Goal: Task Accomplishment & Management: Use online tool/utility

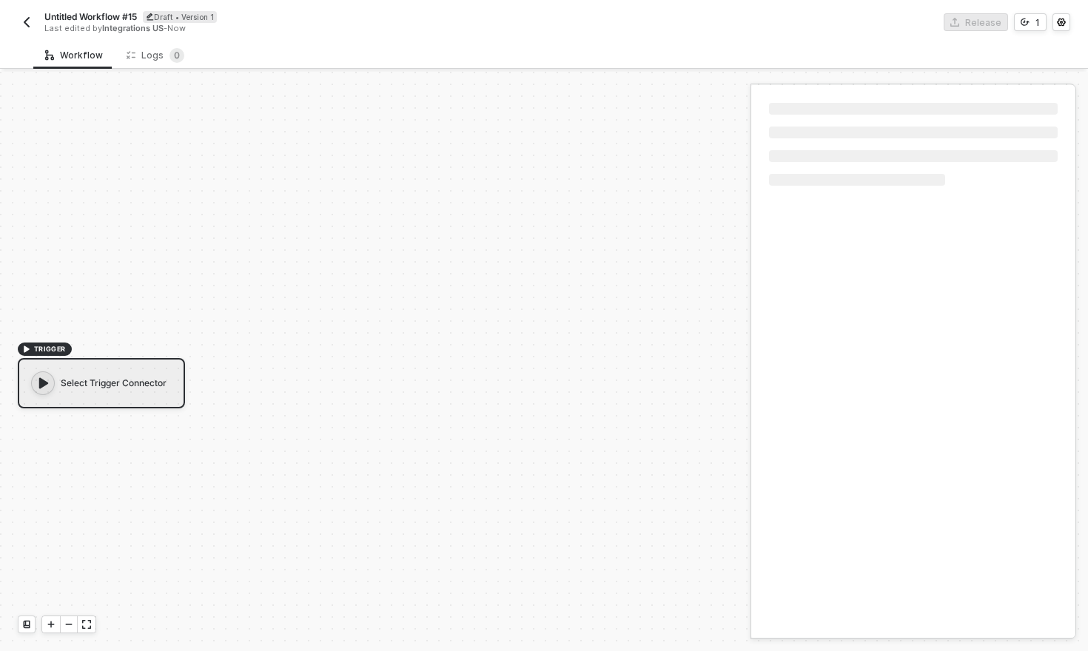
scroll to position [27, 0]
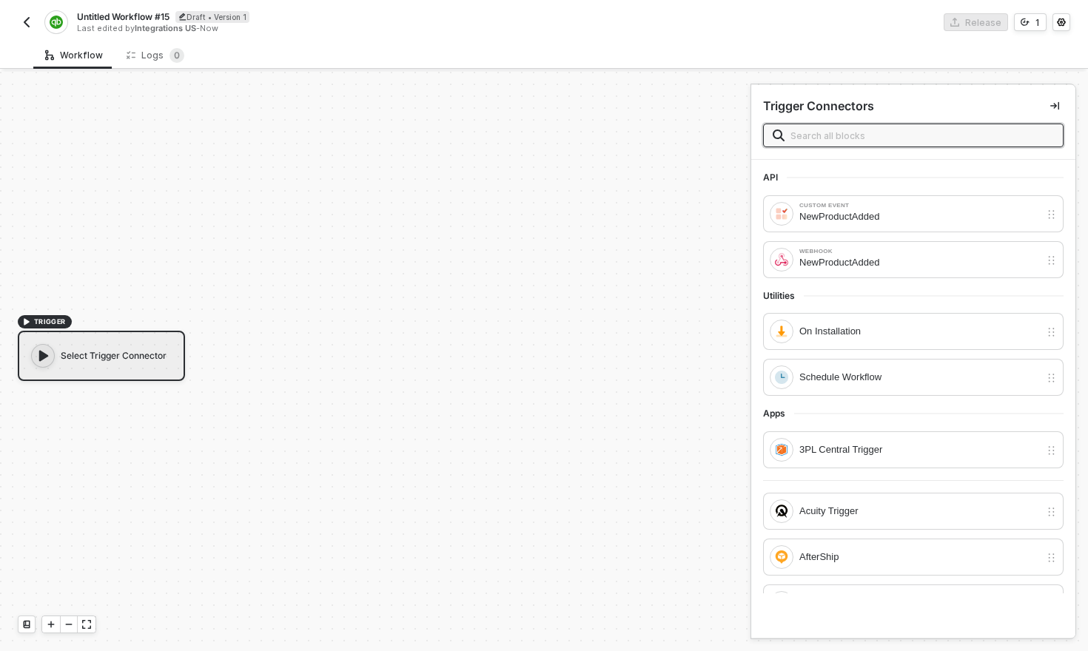
click at [810, 134] on input "text" at bounding box center [921, 135] width 263 height 16
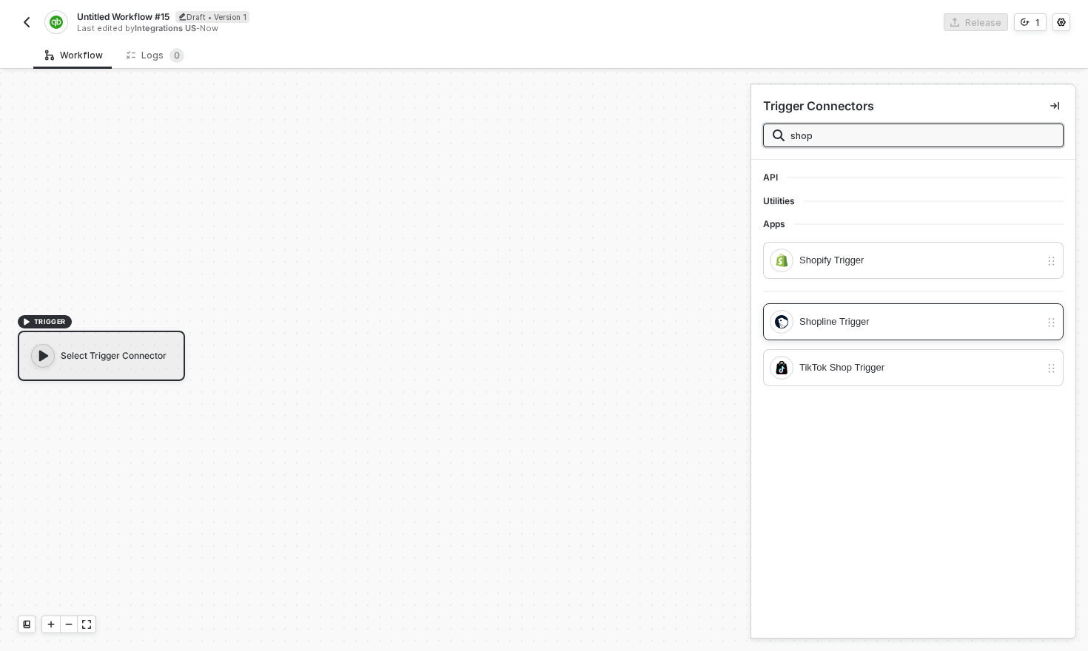
type input "shop"
click at [849, 322] on div "Shopline Trigger" at bounding box center [919, 322] width 240 height 16
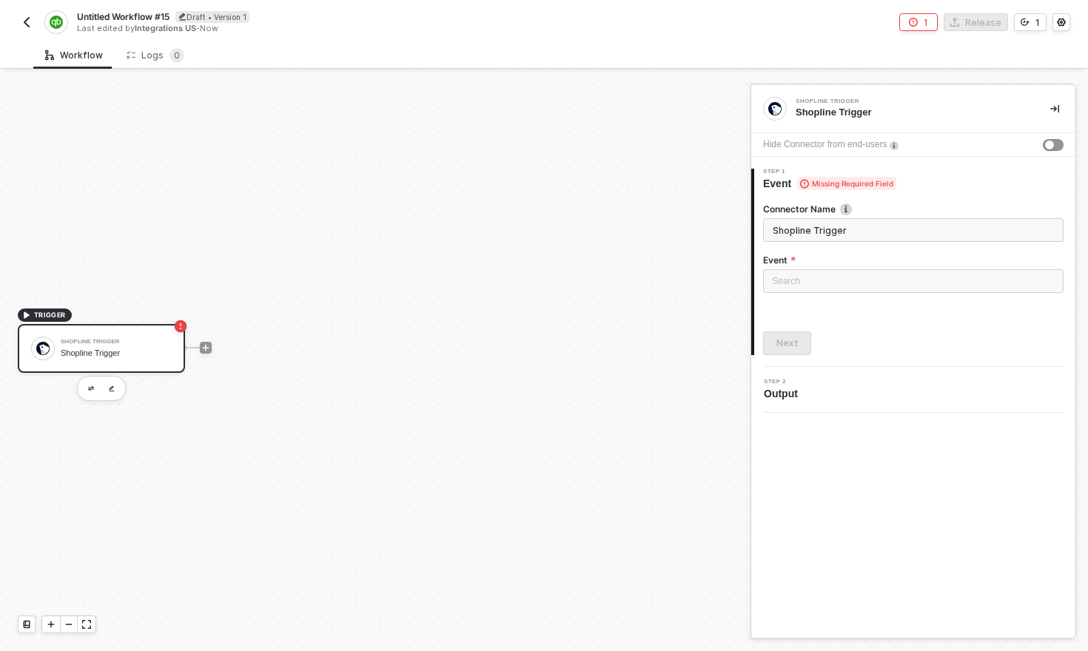
click at [859, 241] on input "Shopline Trigger" at bounding box center [913, 230] width 300 height 24
click at [848, 291] on input "search" at bounding box center [913, 281] width 283 height 22
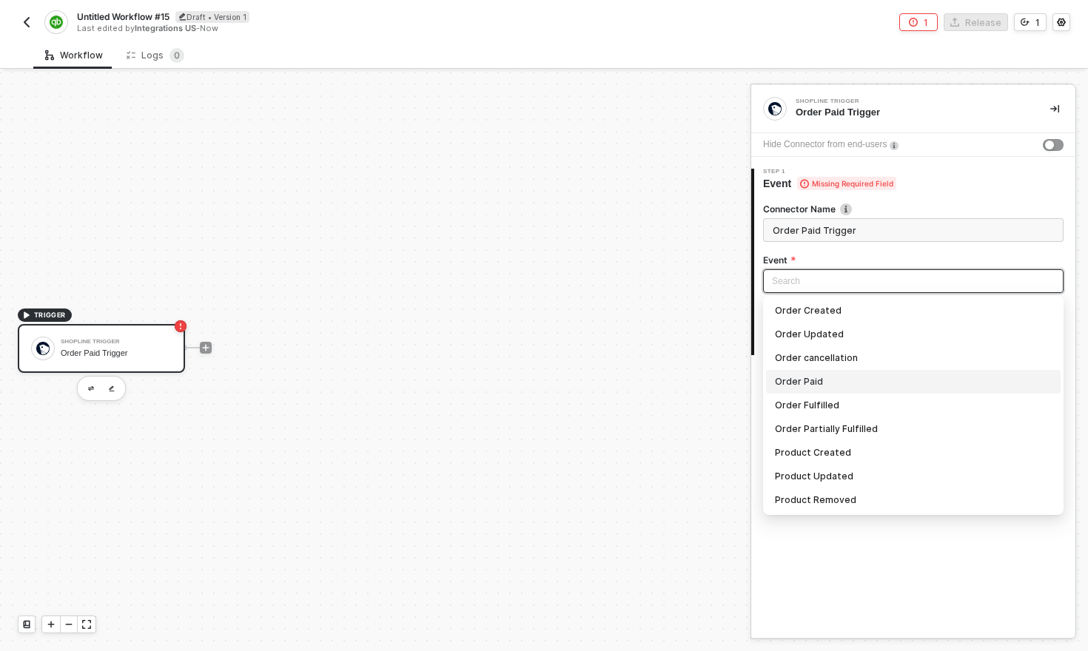
click at [827, 374] on div "Order Paid" at bounding box center [913, 382] width 277 height 16
type input "Trigger workflow when order paid"
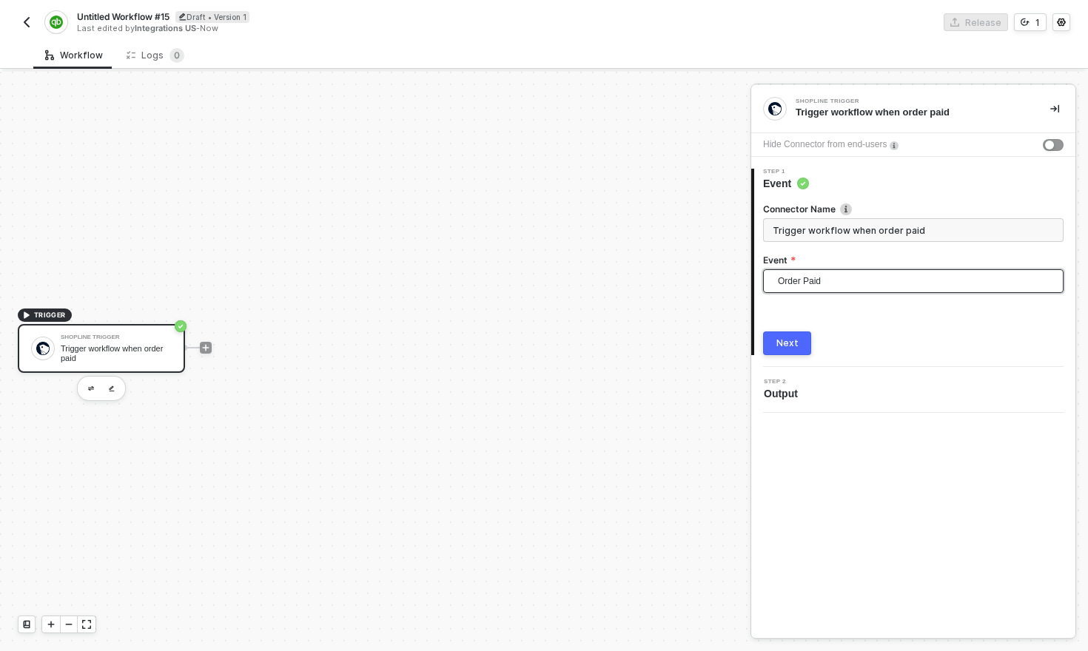
click at [796, 344] on div "Next" at bounding box center [787, 343] width 22 height 12
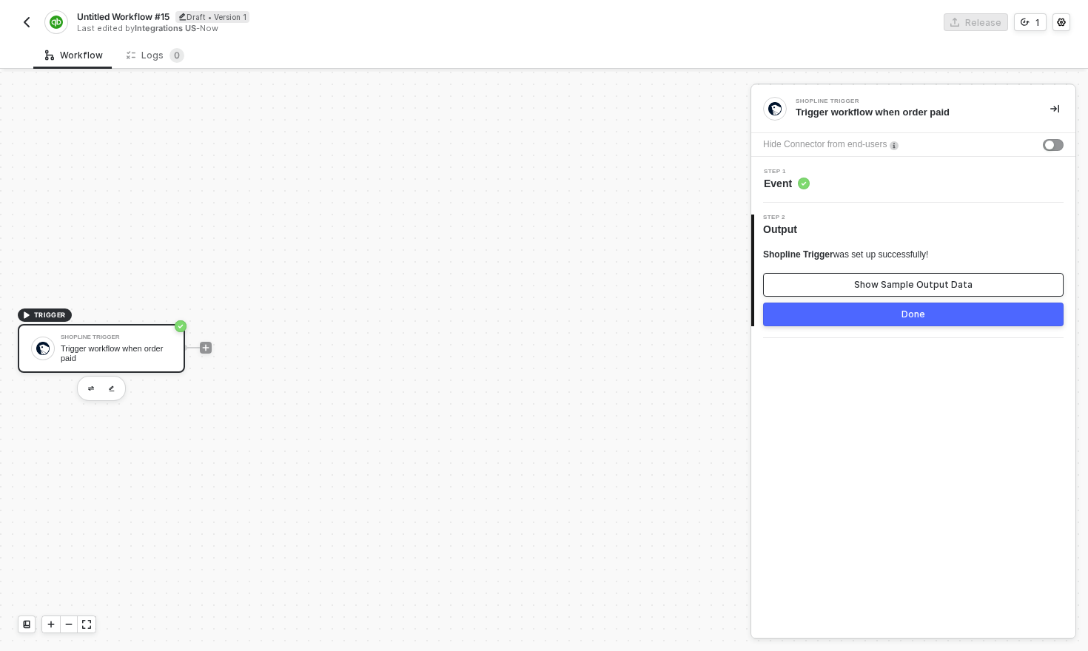
click at [897, 288] on div "Show Sample Output Data" at bounding box center [913, 285] width 118 height 12
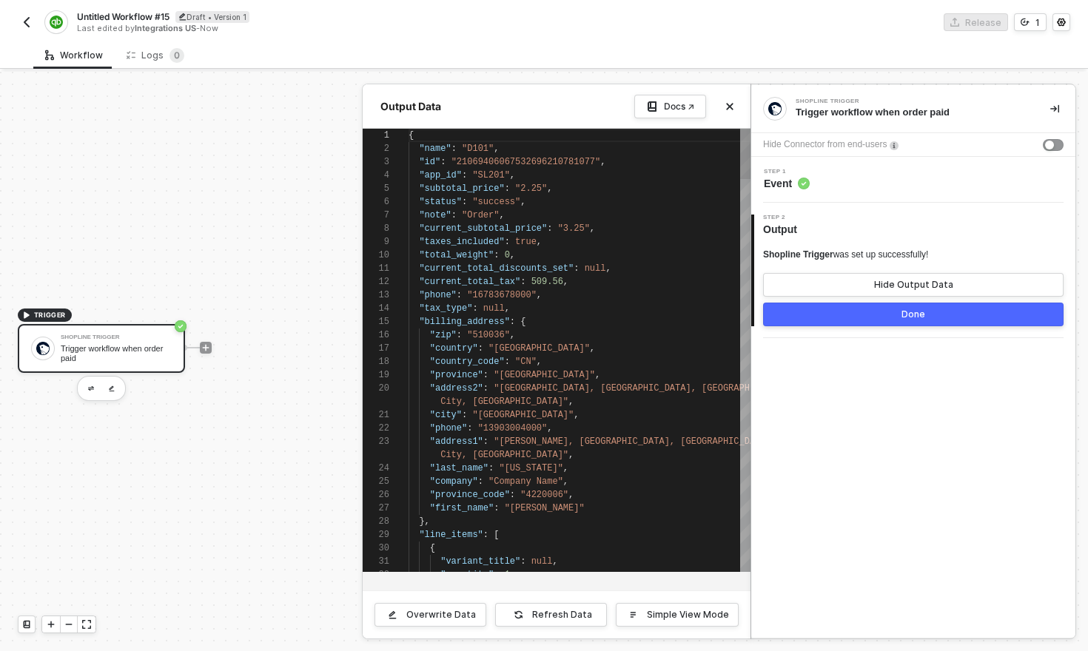
scroll to position [133, 0]
click at [908, 320] on button "Done" at bounding box center [913, 315] width 300 height 24
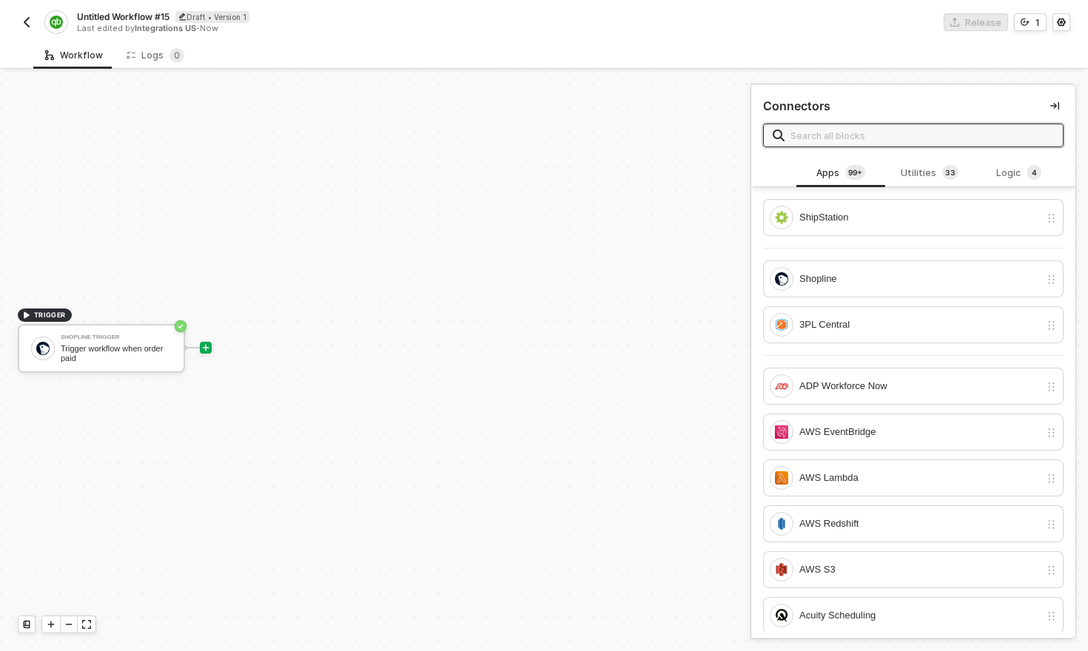
click at [854, 134] on input "text" at bounding box center [921, 135] width 263 height 16
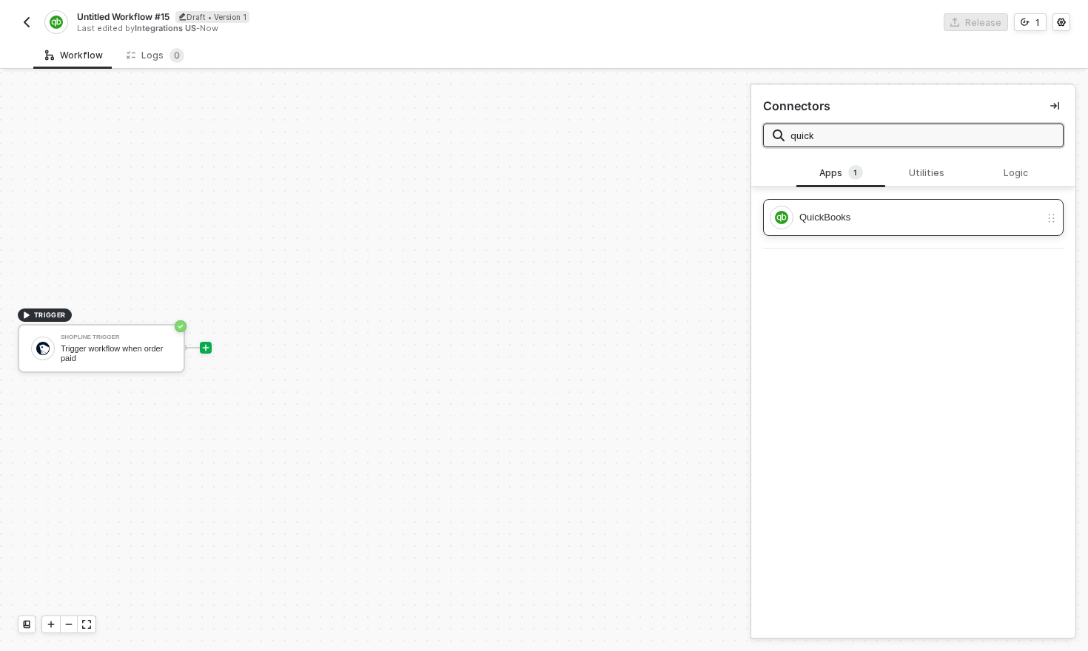
type input "quick"
click at [847, 228] on div "QuickBooks" at bounding box center [905, 218] width 270 height 24
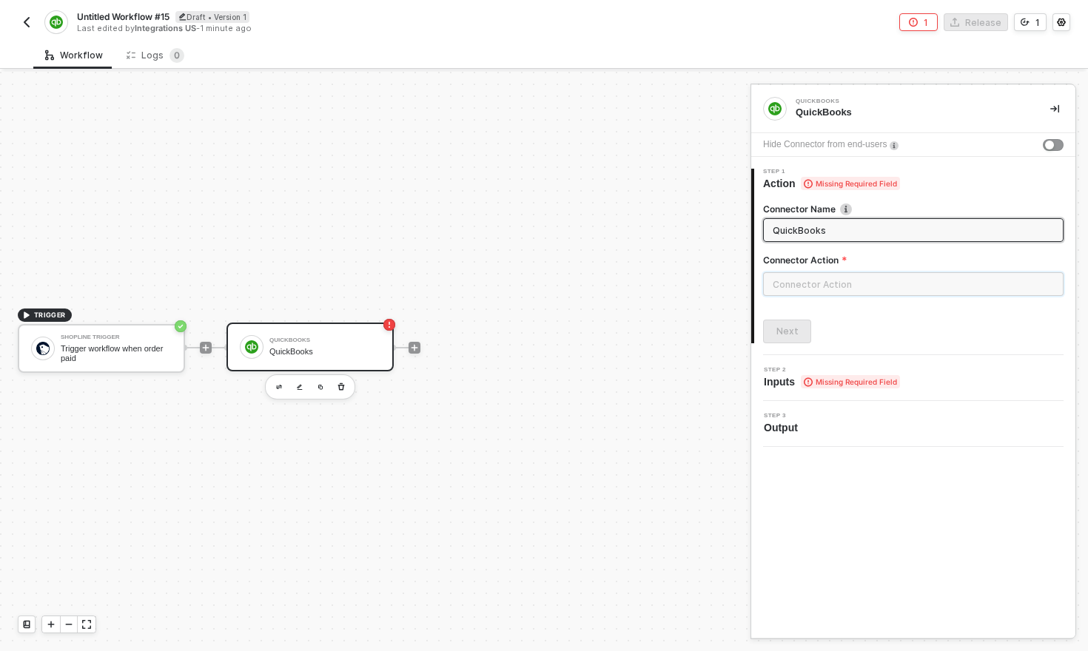
click at [832, 283] on input "text" at bounding box center [913, 284] width 300 height 24
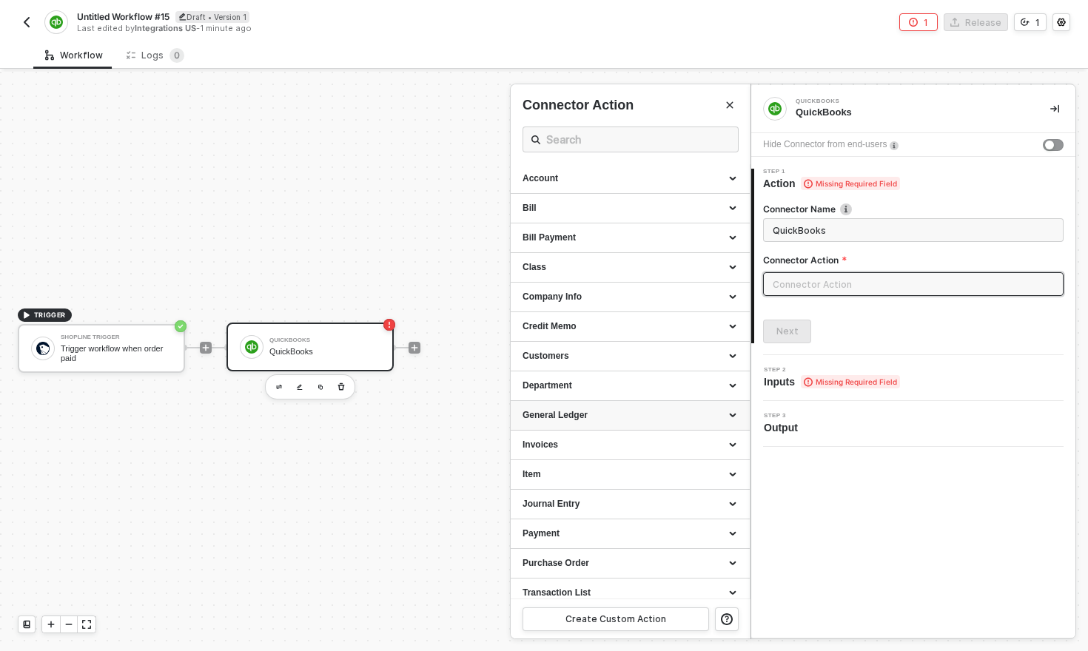
scroll to position [69, 0]
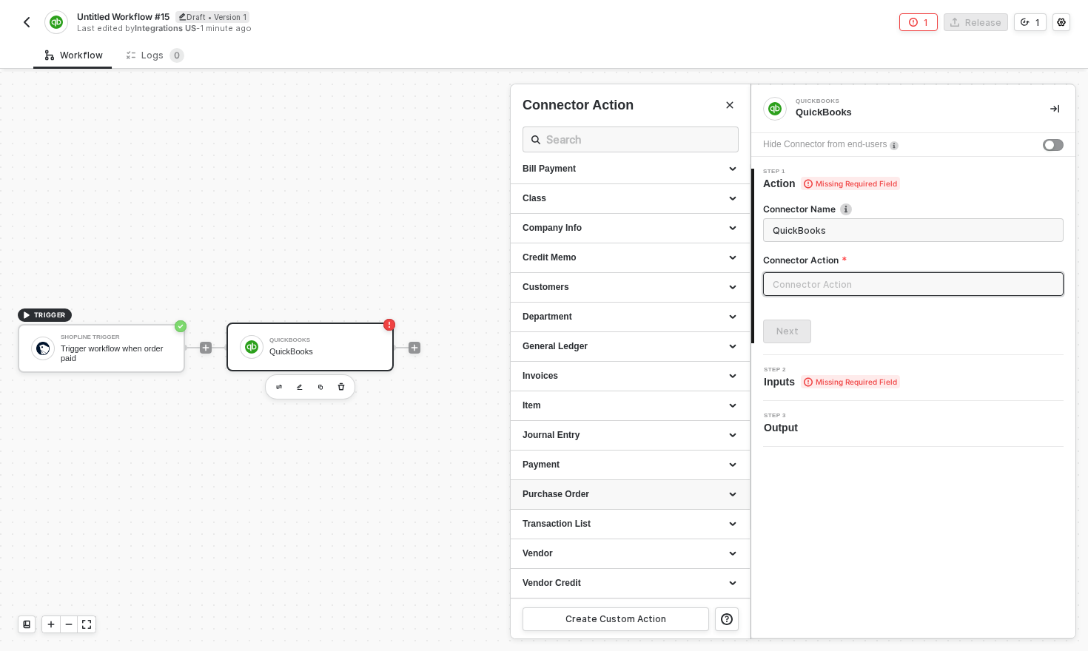
click at [582, 492] on div "Purchase Order" at bounding box center [629, 494] width 215 height 13
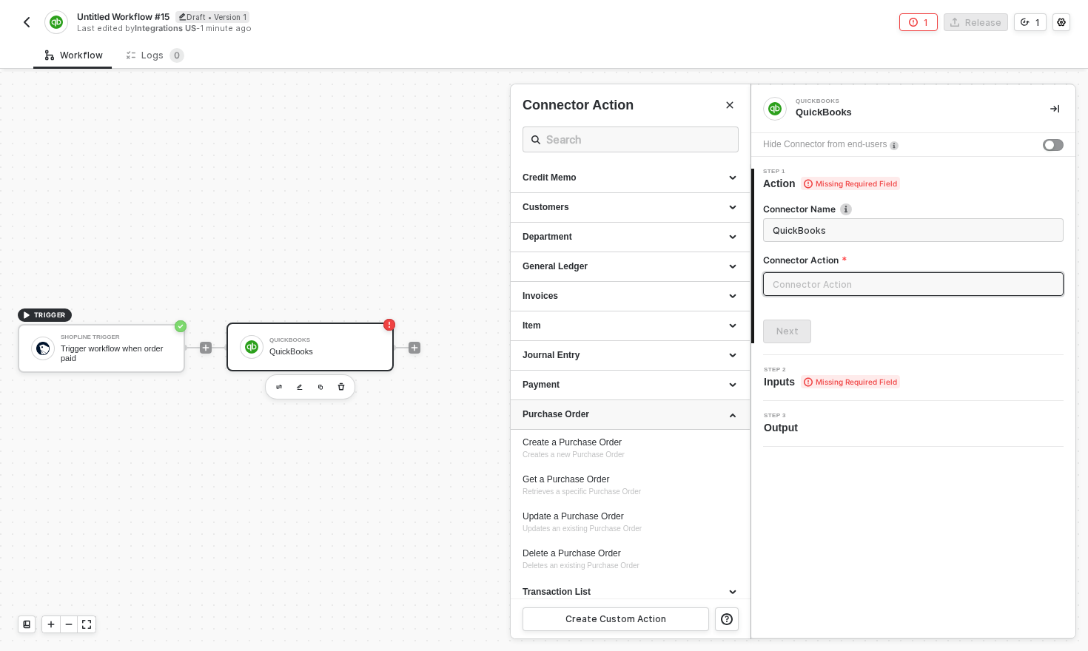
scroll to position [168, 0]
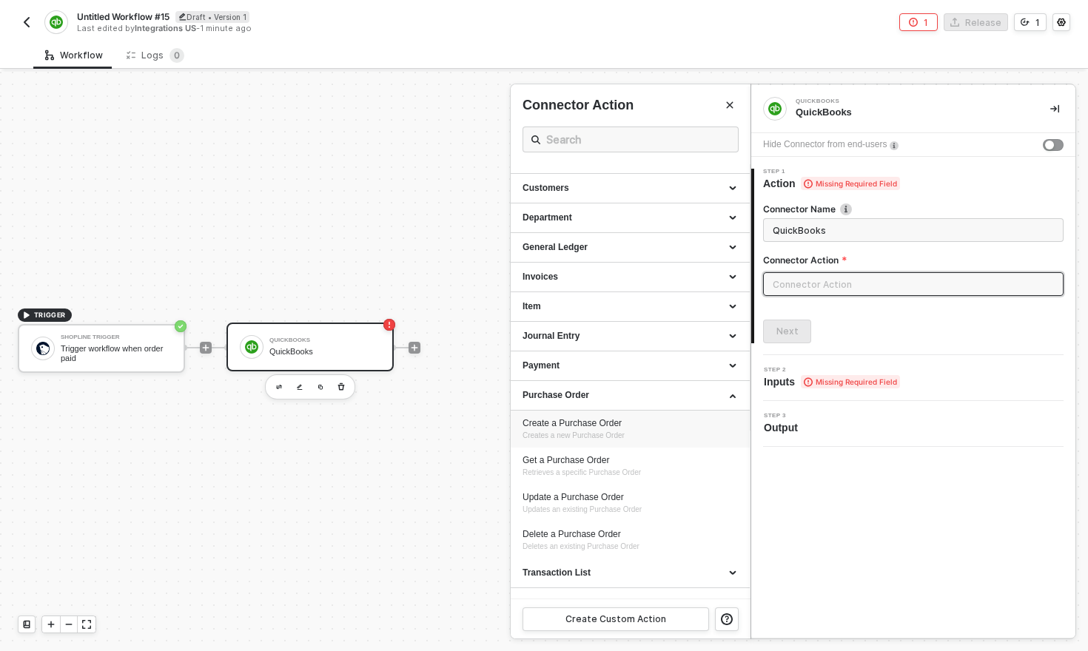
click at [581, 429] on div "Create a Purchase Order Creates a new Purchase Order" at bounding box center [629, 429] width 215 height 24
type input "Creates a new Purchase Order"
type input "Purchase Order - Create a Purchase Order"
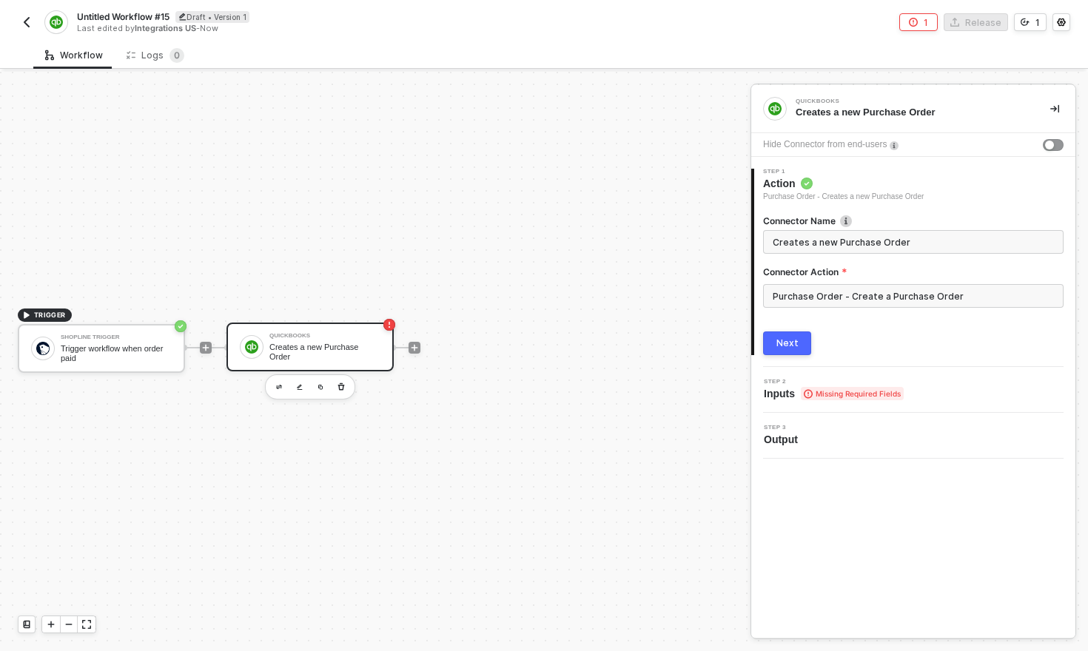
click at [781, 346] on div "Next" at bounding box center [787, 343] width 22 height 12
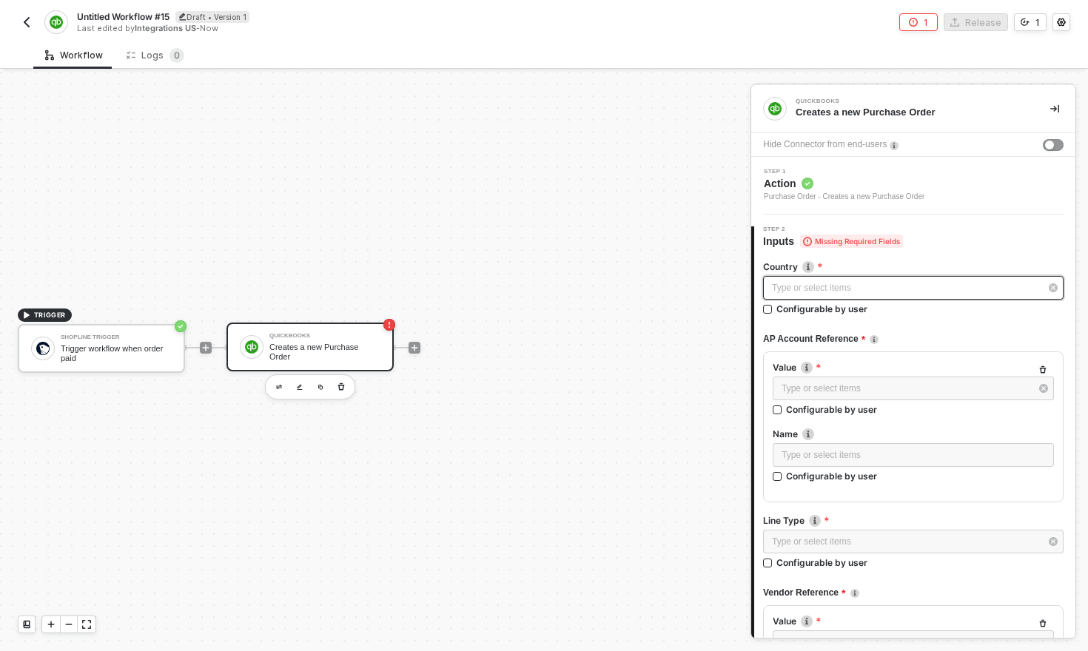
click at [864, 294] on div "Type or select items ﻿" at bounding box center [906, 288] width 268 height 14
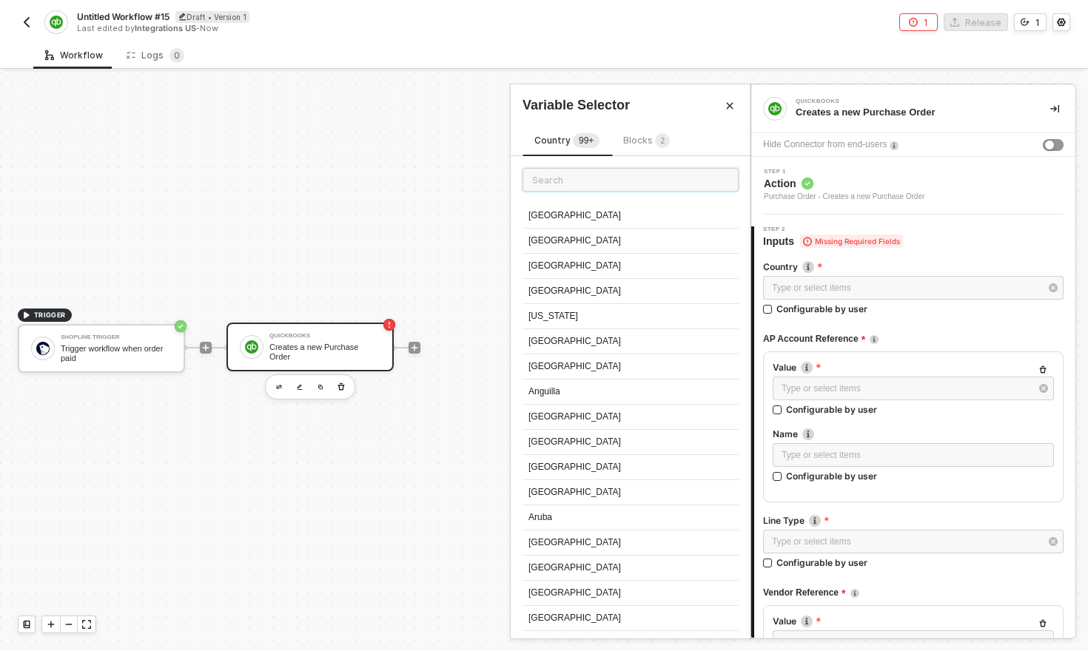
click at [592, 186] on input "text" at bounding box center [630, 180] width 216 height 24
type input "unit"
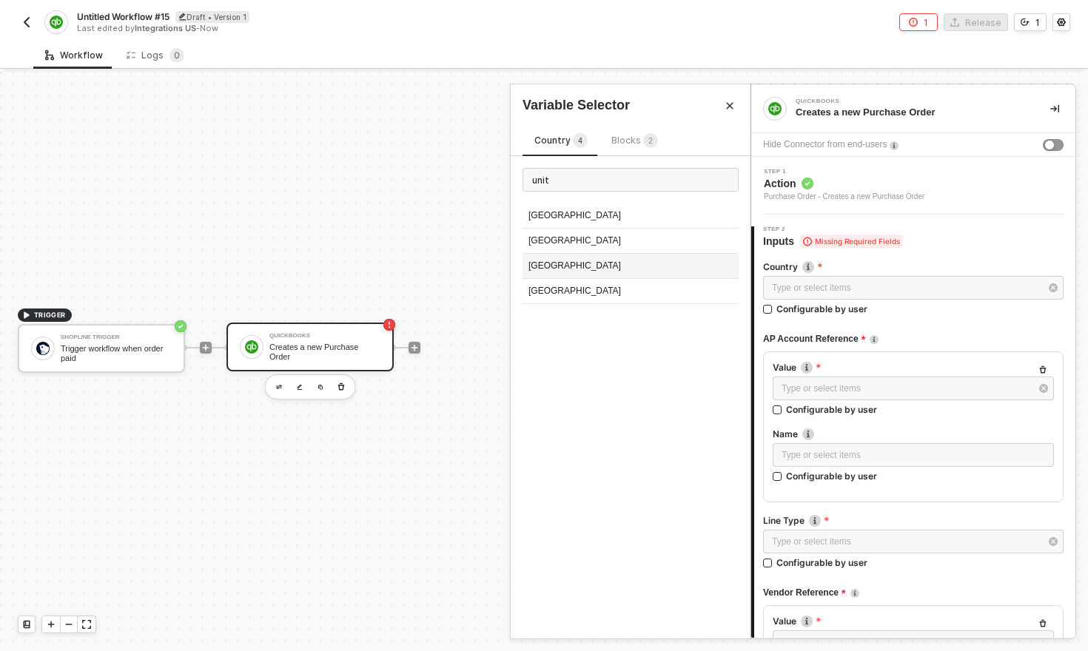
click at [548, 262] on div "United States" at bounding box center [630, 266] width 216 height 25
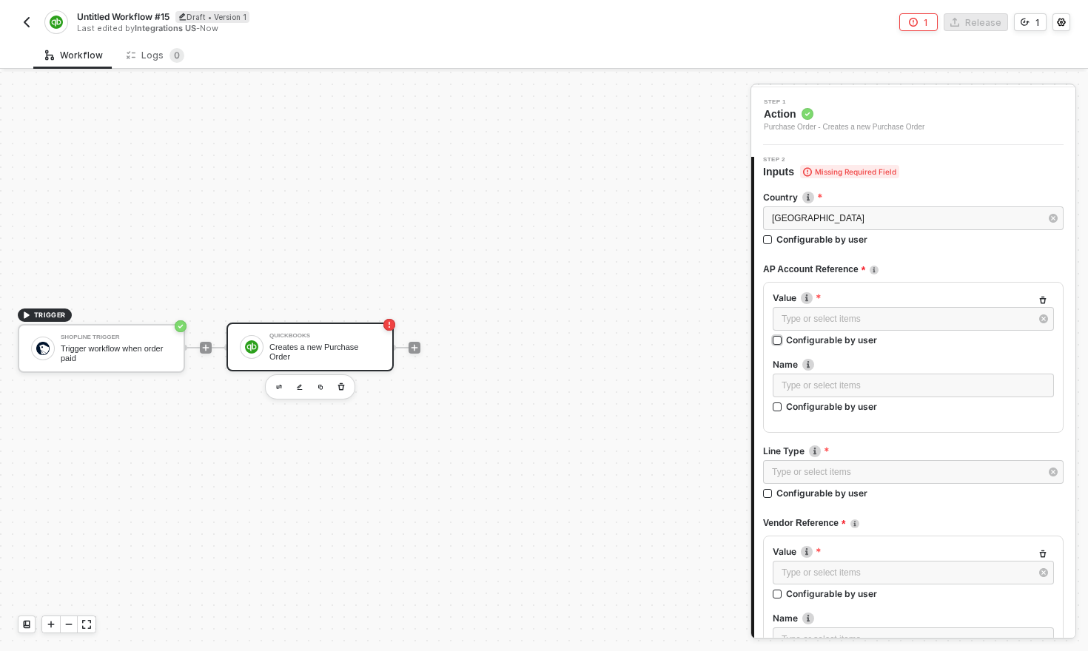
scroll to position [70, 0]
click at [909, 324] on div "Type or select items ﻿" at bounding box center [905, 319] width 249 height 14
click at [824, 323] on div "Type or select items ﻿" at bounding box center [905, 319] width 249 height 14
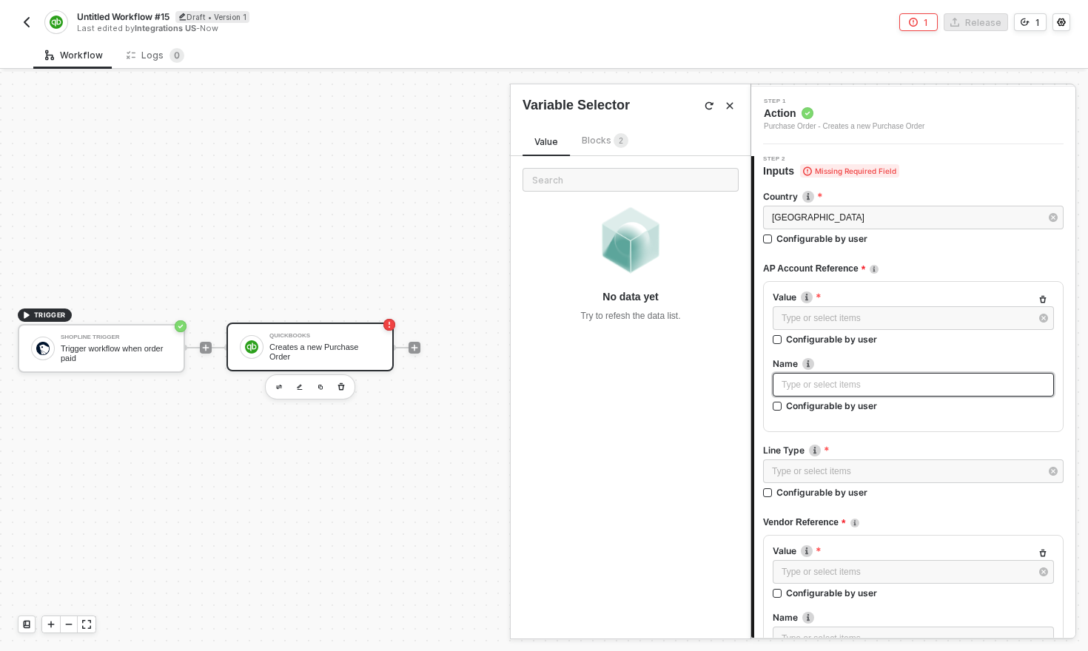
click at [833, 391] on div "Type or select items ﻿" at bounding box center [912, 385] width 263 height 14
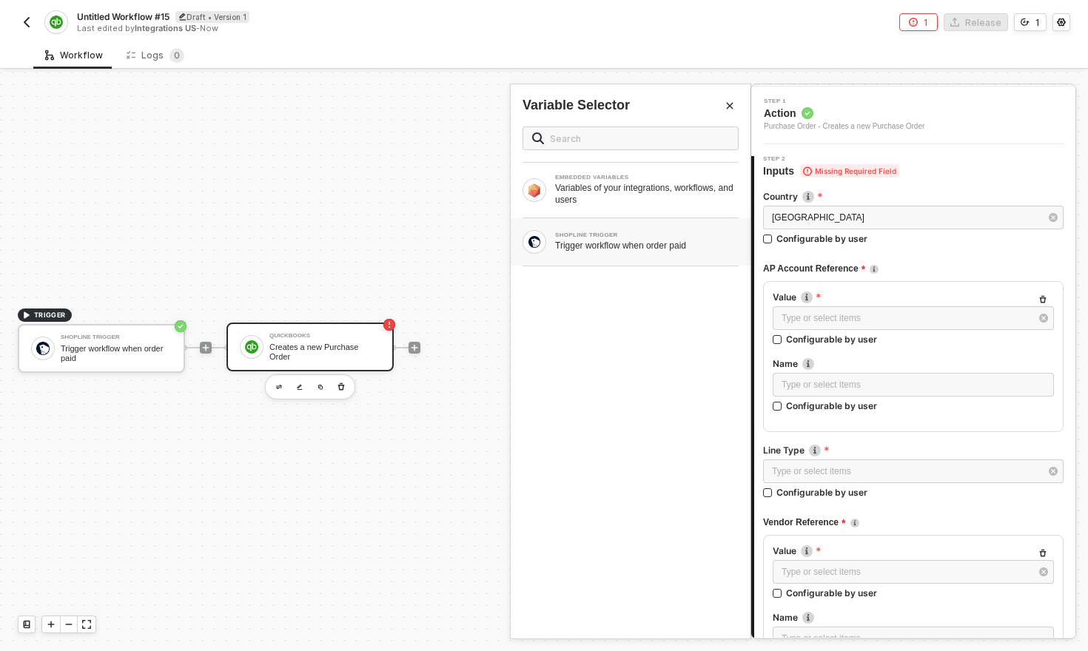
click at [623, 246] on div "Trigger workflow when order paid" at bounding box center [647, 246] width 184 height 12
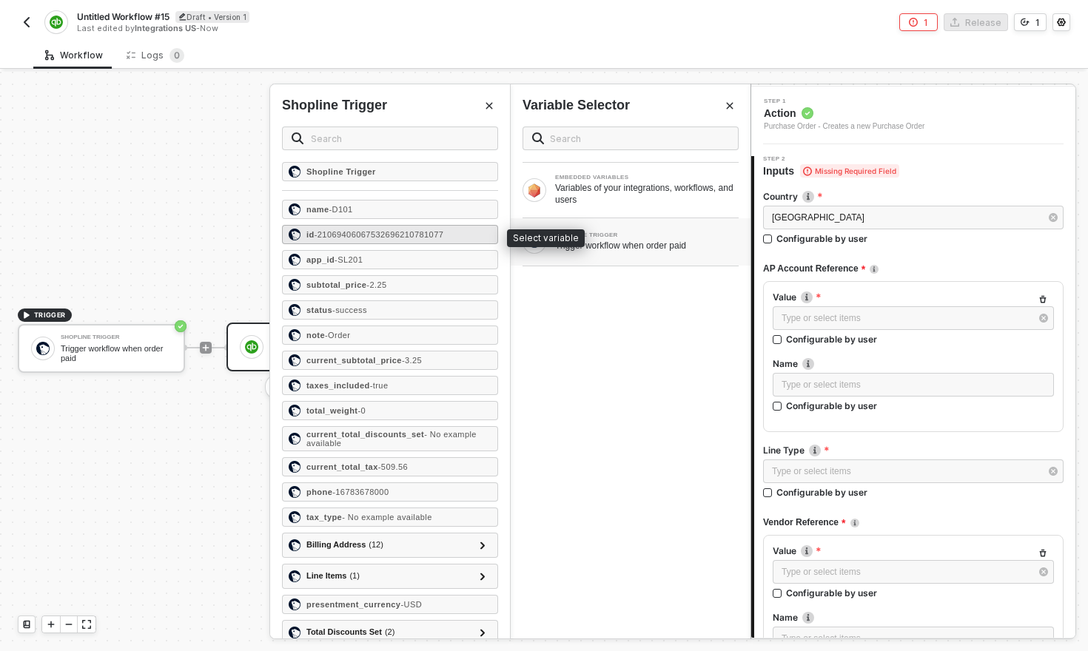
click at [343, 240] on div "id - 21069406067532696210781077" at bounding box center [390, 234] width 216 height 19
click at [832, 316] on div "Type or select items ﻿" at bounding box center [905, 319] width 249 height 14
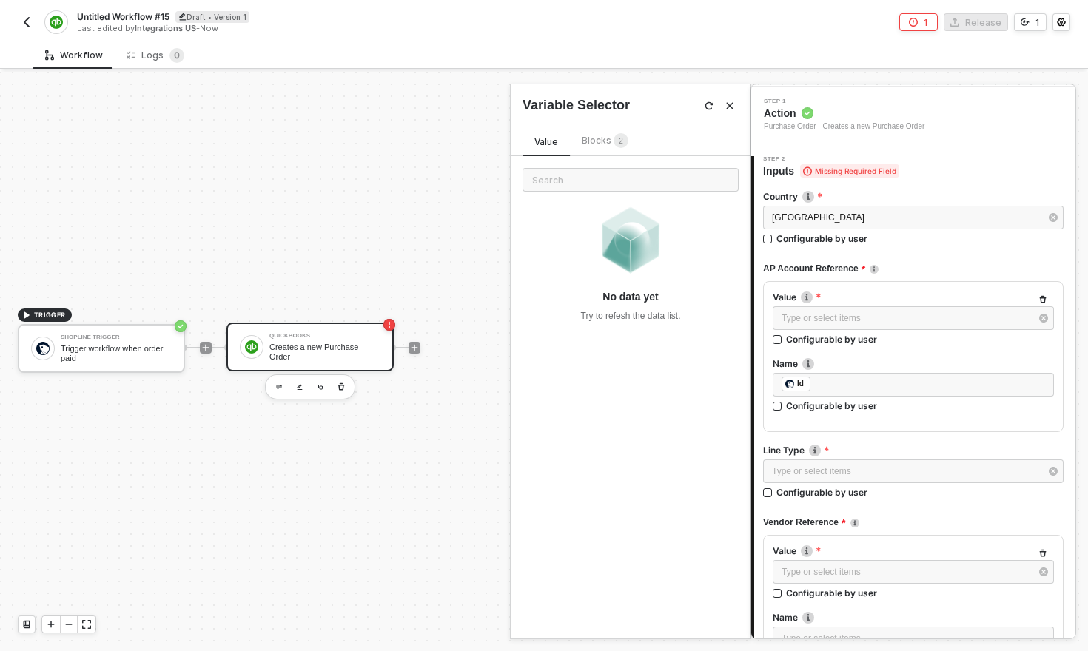
click at [608, 143] on span "Blocks 2" at bounding box center [605, 140] width 47 height 11
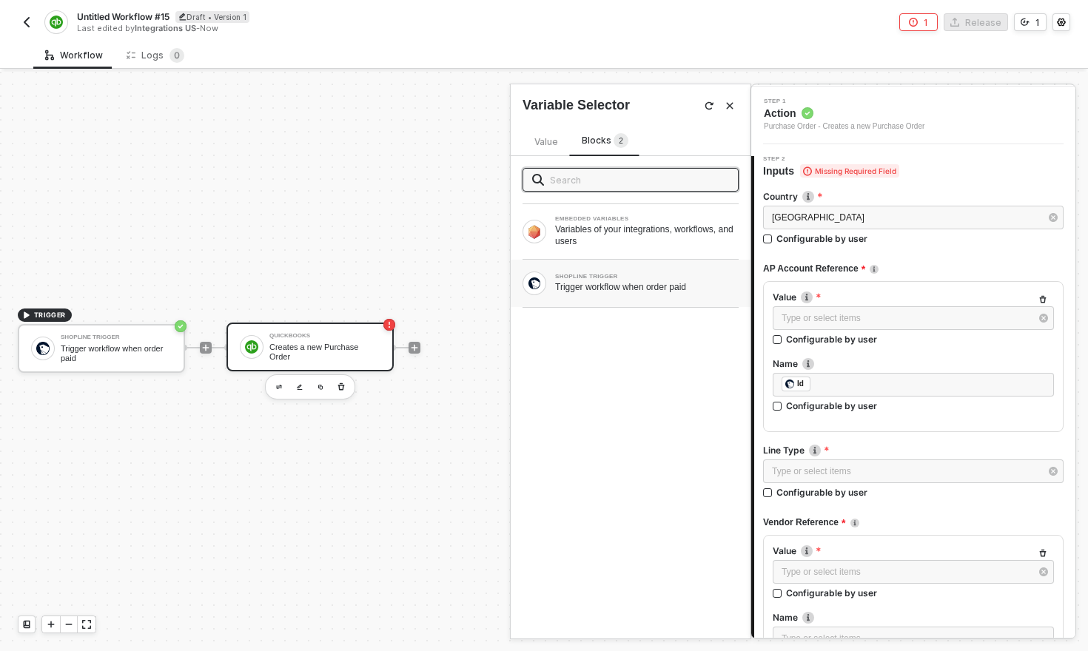
click at [605, 283] on div "Trigger workflow when order paid" at bounding box center [647, 287] width 184 height 12
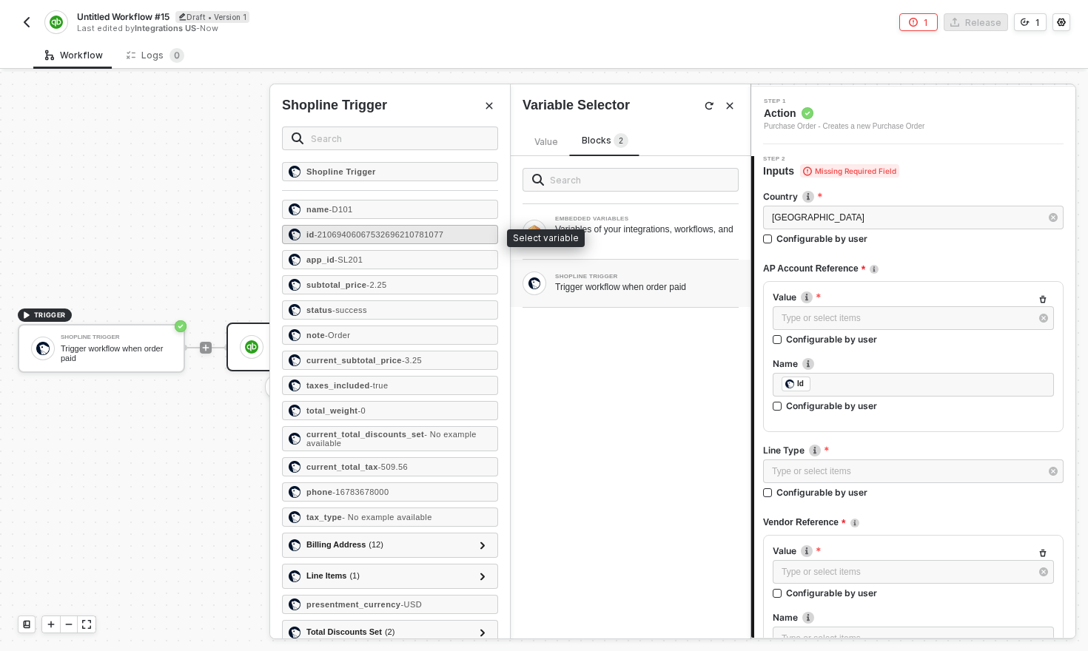
click at [349, 230] on span "- 21069406067532696210781077" at bounding box center [378, 234] width 129 height 9
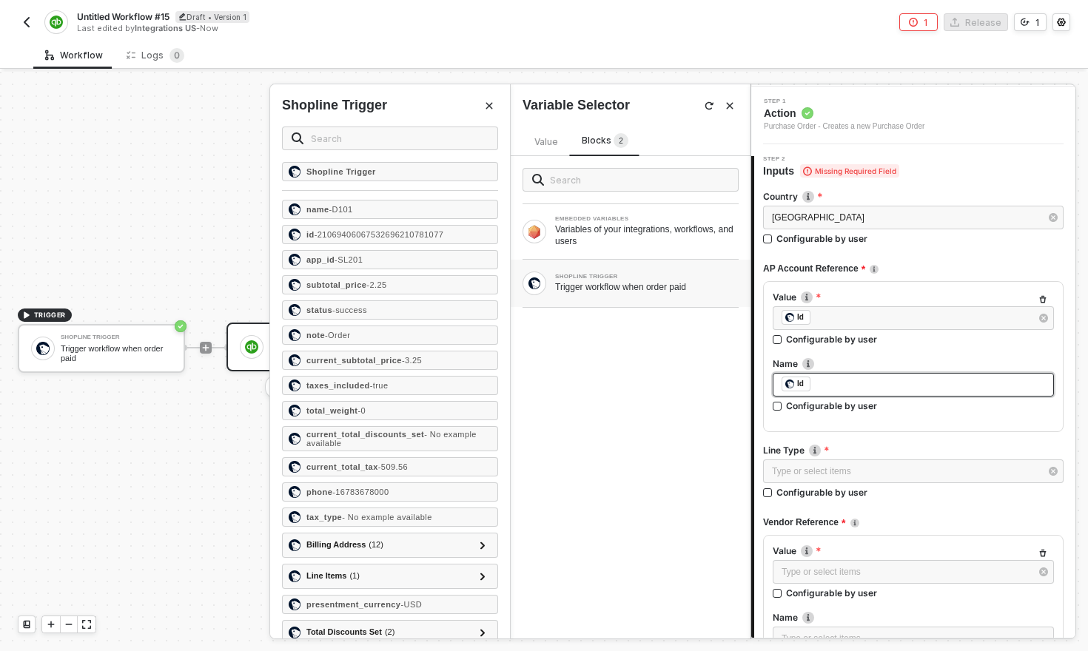
click at [832, 377] on div "﻿ ﻿ Id ﻿" at bounding box center [912, 385] width 263 height 16
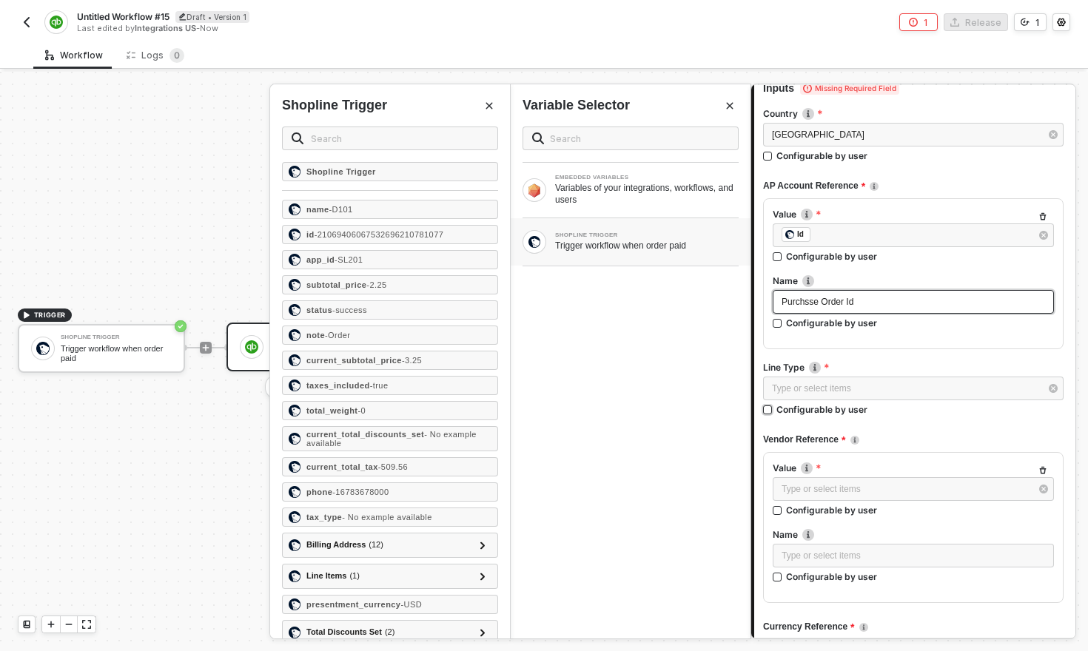
scroll to position [175, 0]
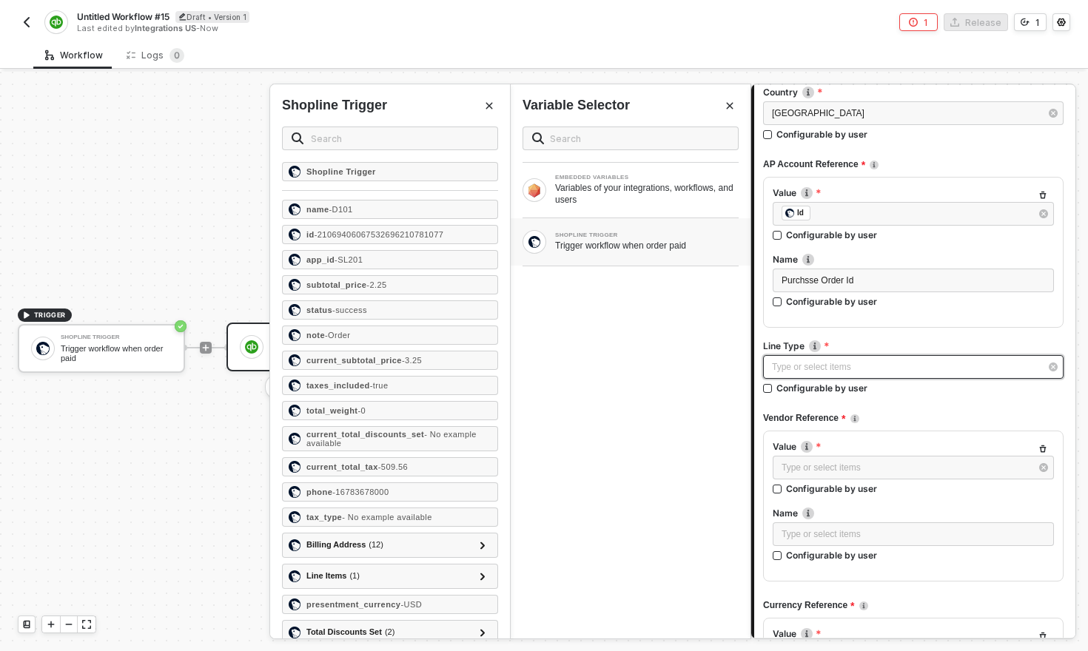
click at [854, 368] on div "Type or select items ﻿" at bounding box center [906, 367] width 268 height 14
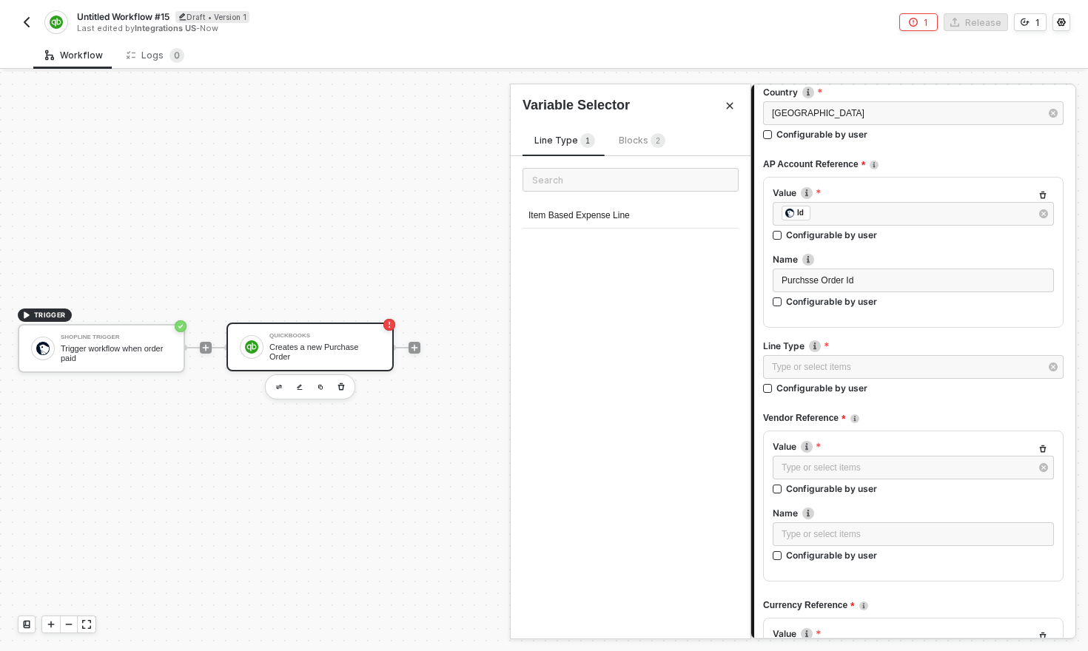
click at [631, 142] on span "Blocks 2" at bounding box center [642, 140] width 47 height 11
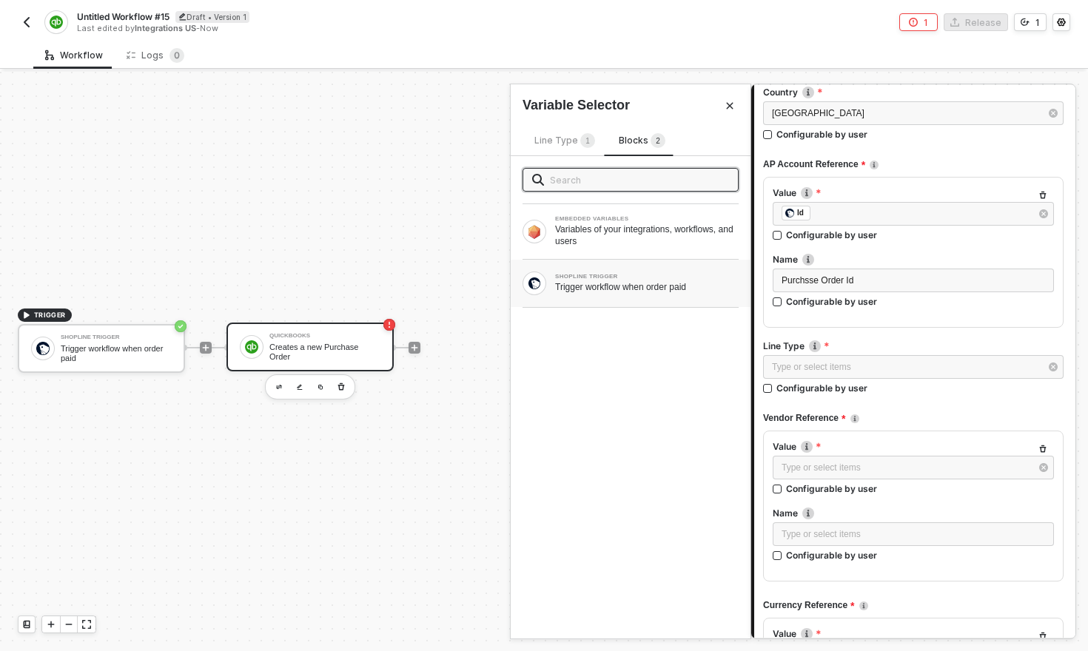
click at [601, 302] on div "SHOPLINE TRIGGER Trigger workflow when order paid" at bounding box center [631, 283] width 240 height 47
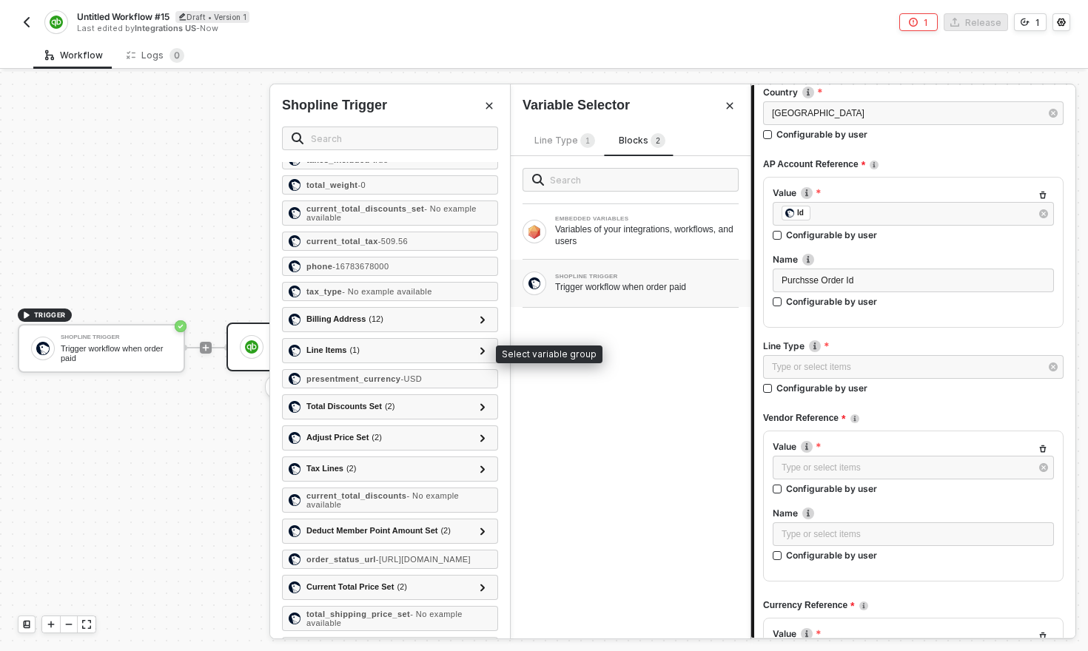
scroll to position [228, 0]
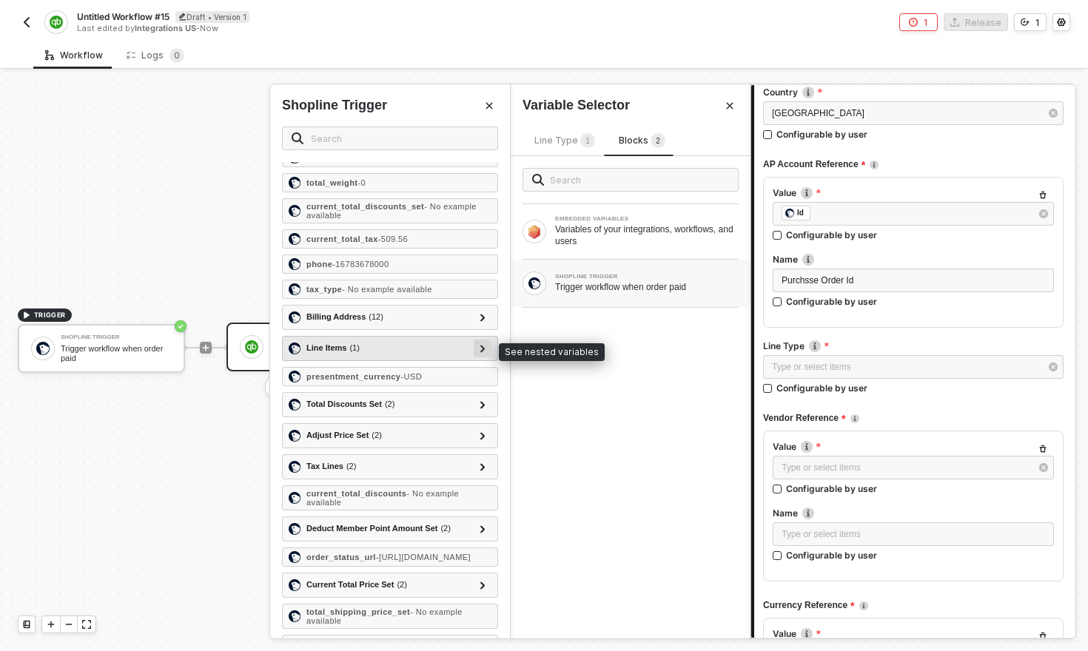
click at [484, 349] on icon at bounding box center [482, 348] width 4 height 7
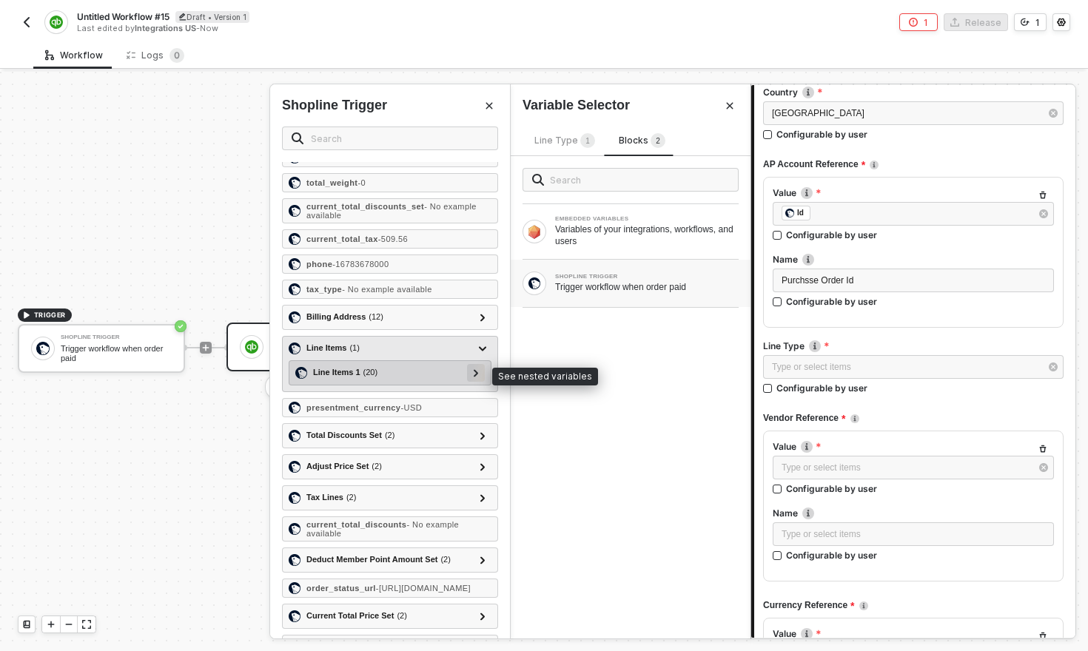
click at [480, 375] on div at bounding box center [476, 373] width 18 height 18
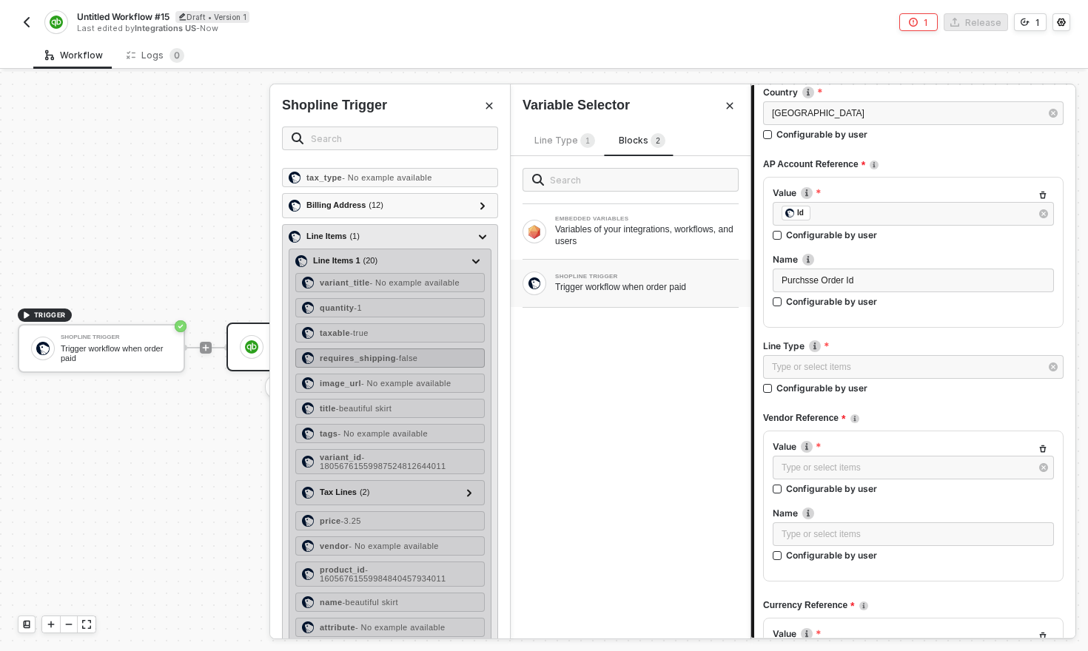
scroll to position [344, 0]
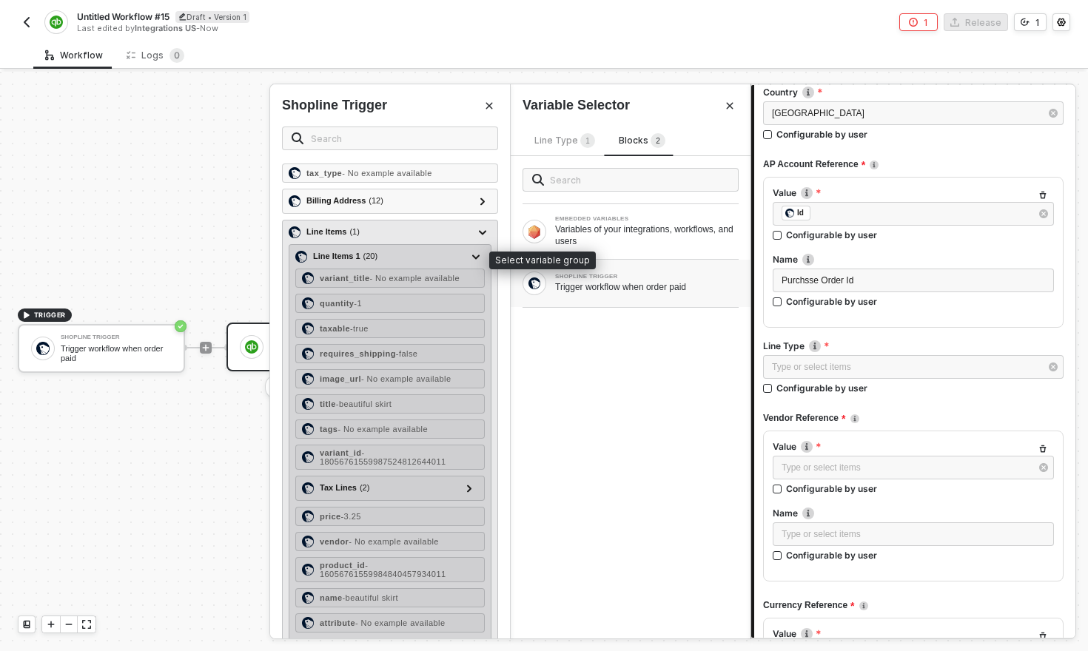
click at [376, 257] on span "( 20 )" at bounding box center [370, 256] width 15 height 13
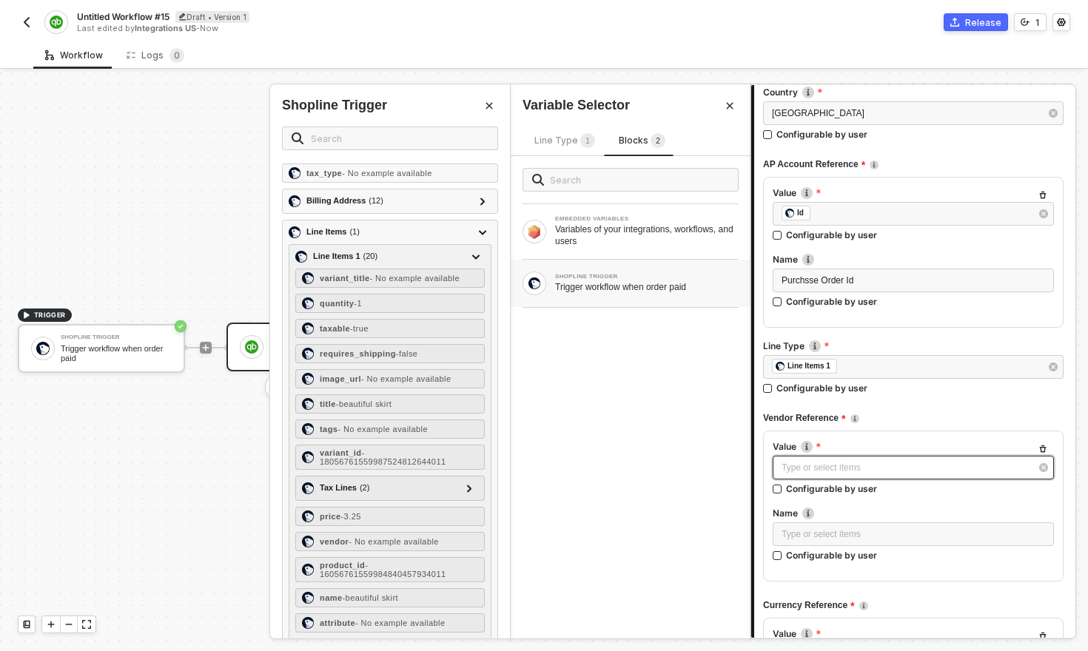
click at [890, 467] on div "Type or select items ﻿" at bounding box center [905, 468] width 249 height 14
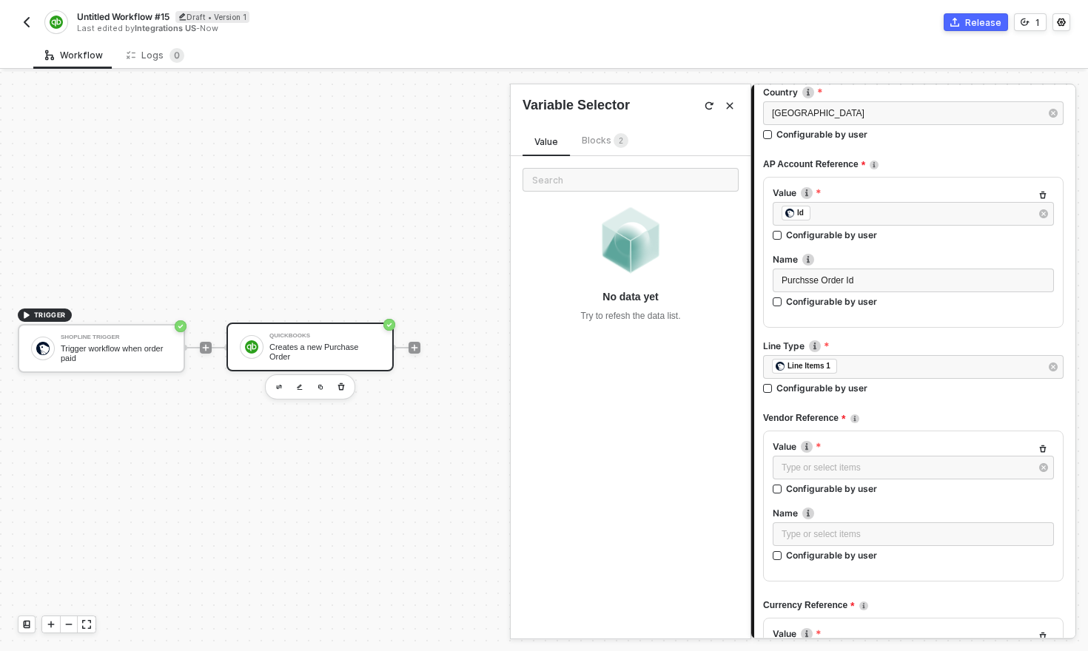
click at [608, 138] on span "Blocks 2" at bounding box center [605, 140] width 47 height 11
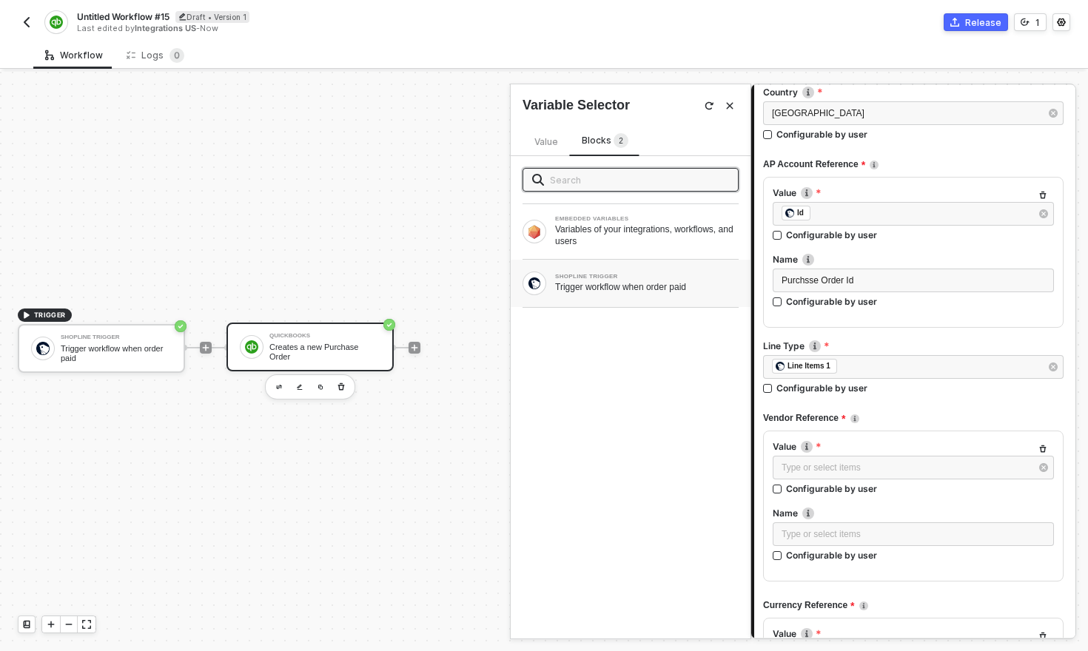
click at [595, 296] on div "SHOPLINE TRIGGER Trigger workflow when order paid" at bounding box center [631, 283] width 240 height 47
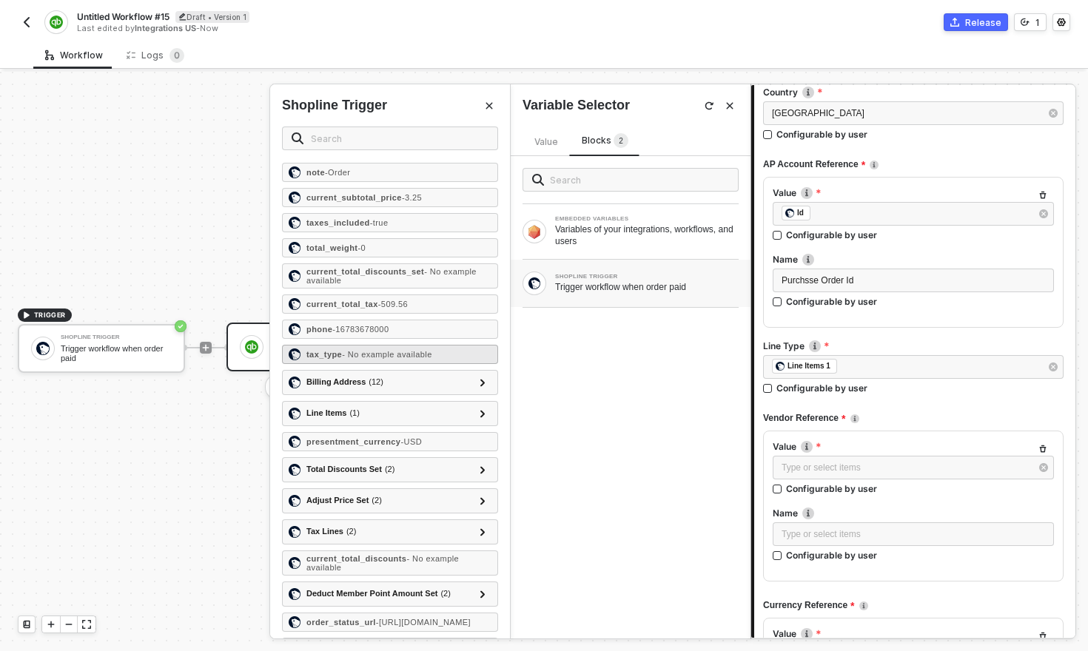
scroll to position [178, 0]
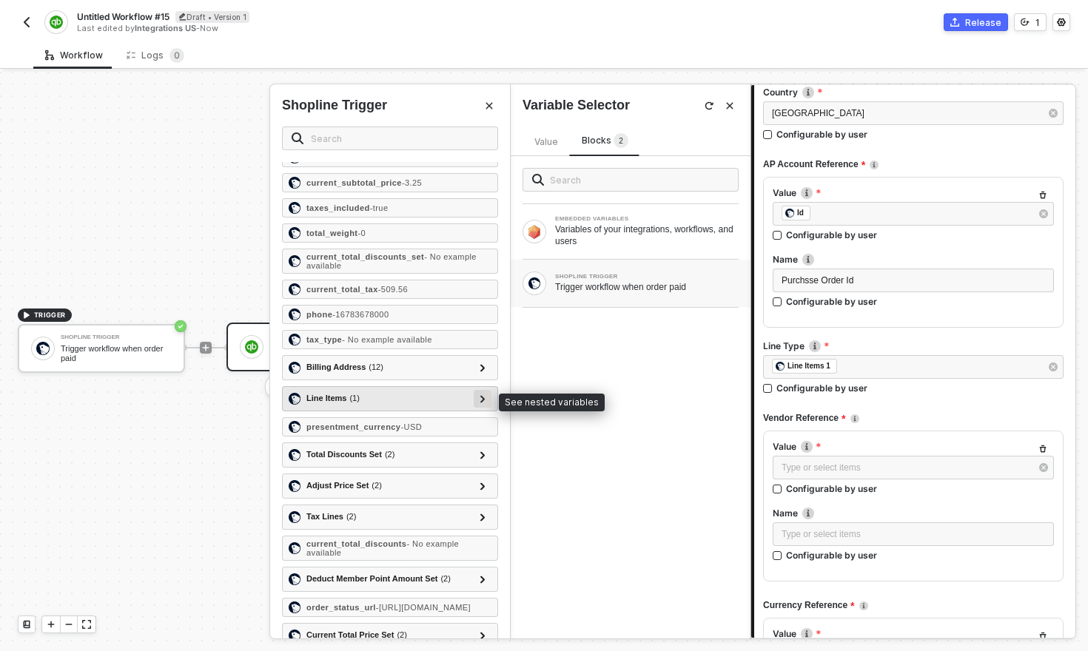
click at [480, 403] on icon at bounding box center [482, 398] width 5 height 7
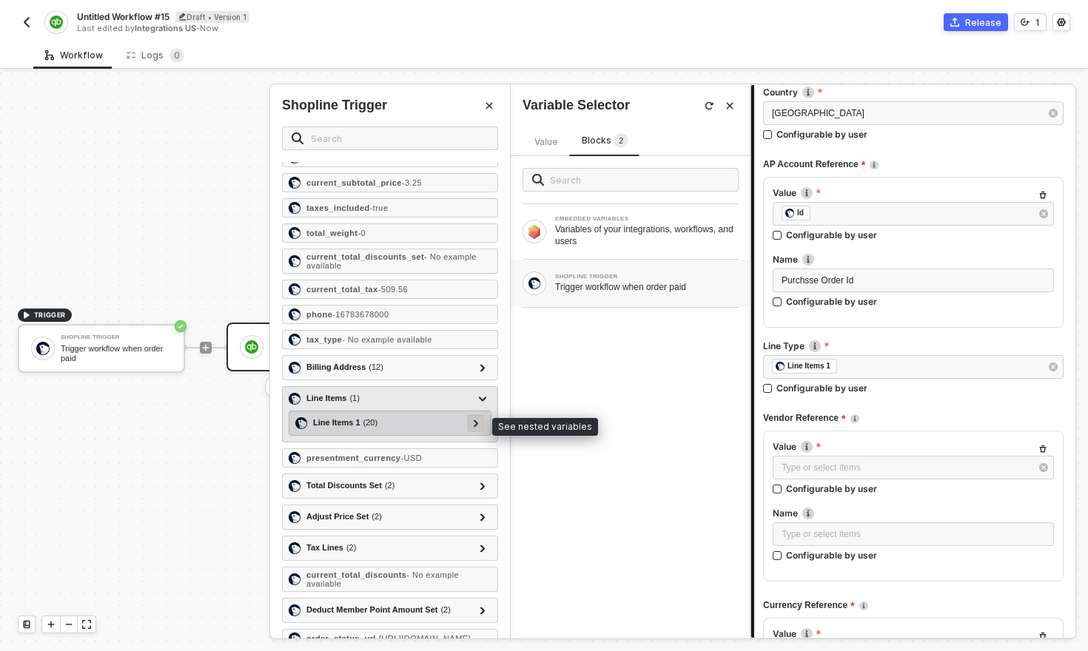
click at [480, 427] on div at bounding box center [476, 423] width 18 height 18
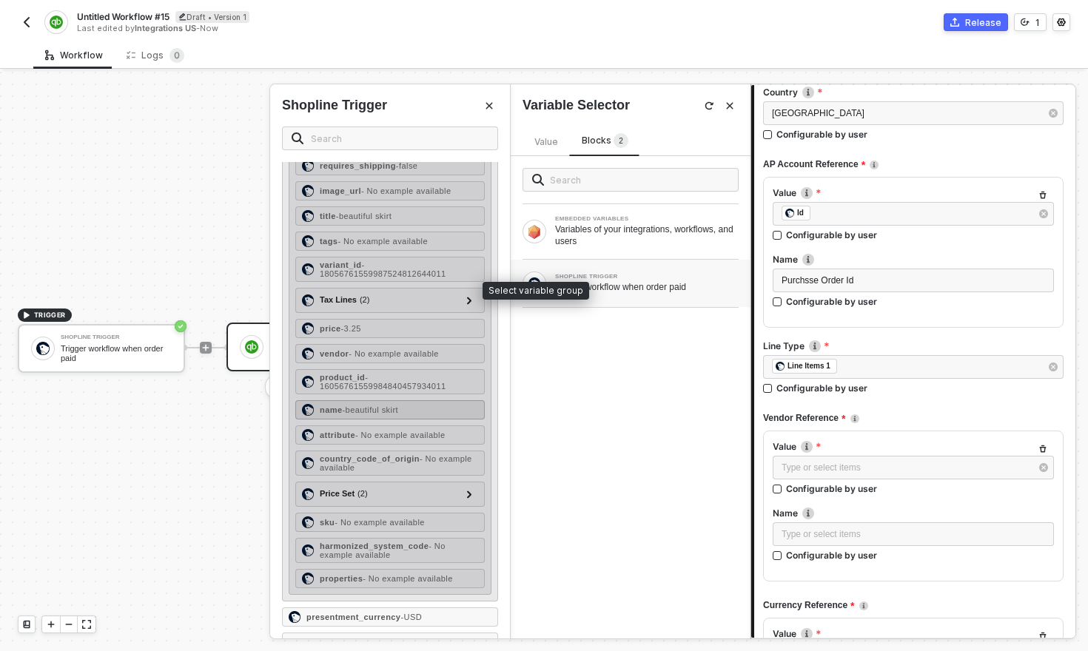
scroll to position [530, 0]
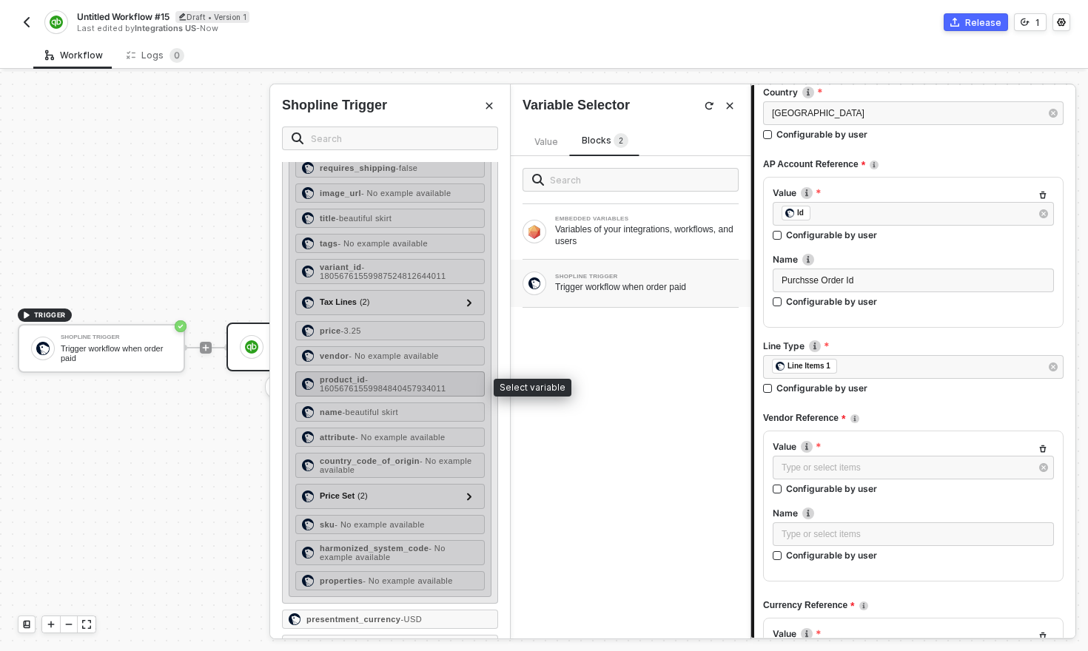
click at [369, 387] on span "- 16056761559984840457934011" at bounding box center [383, 384] width 127 height 18
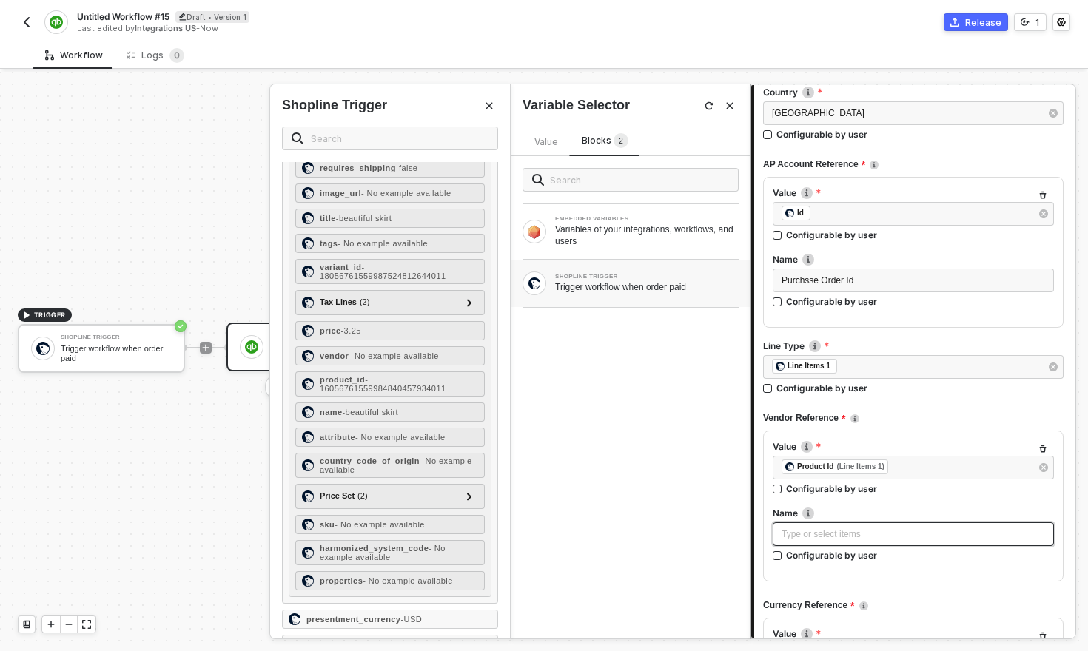
click at [844, 538] on div "Type or select items ﻿" at bounding box center [912, 535] width 263 height 14
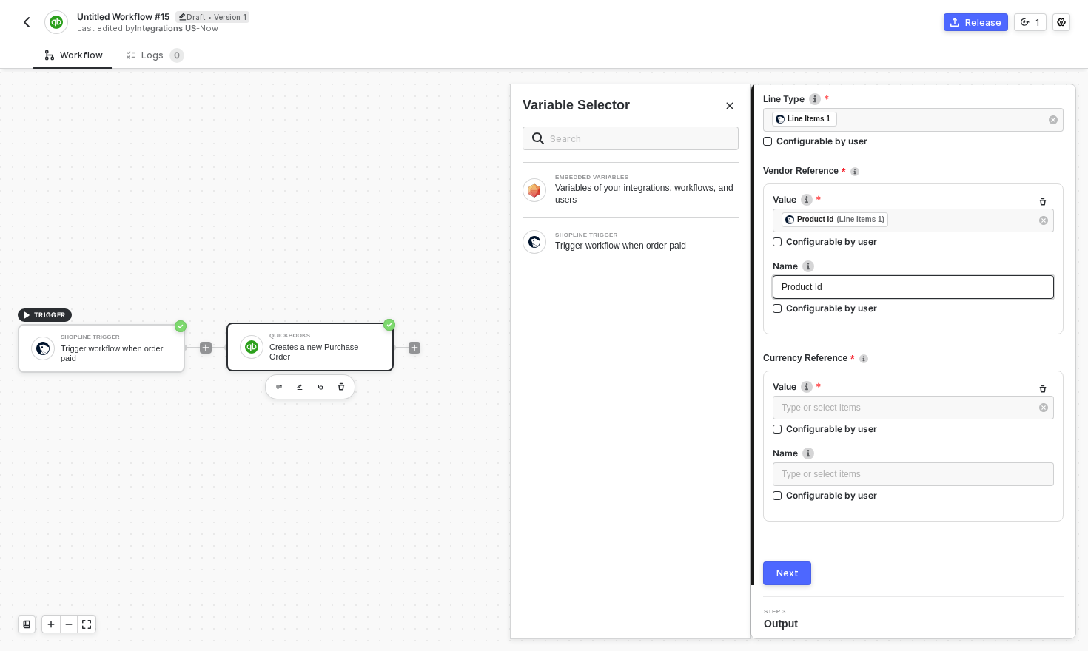
scroll to position [427, 0]
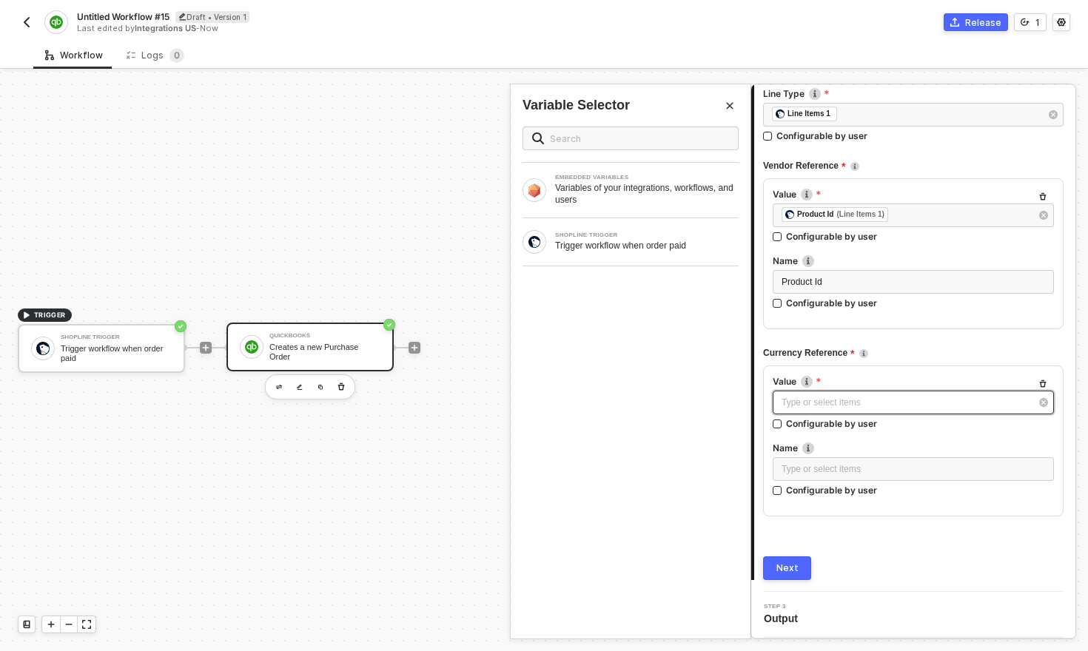
click at [851, 409] on div "Type or select items ﻿" at bounding box center [905, 403] width 249 height 14
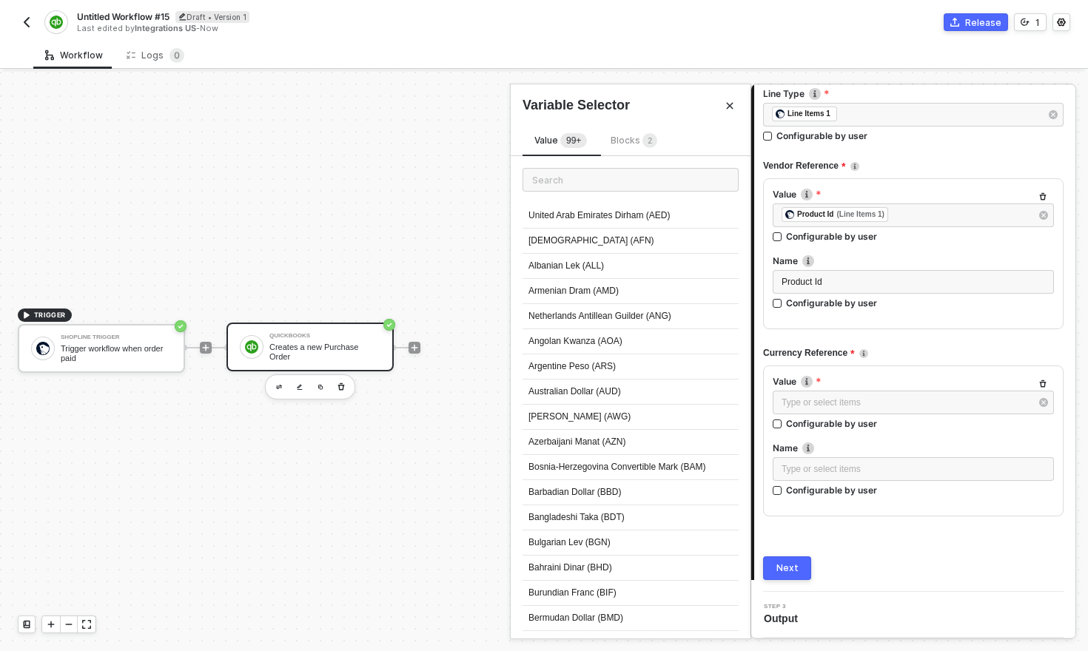
click at [631, 139] on span "Blocks 2" at bounding box center [633, 140] width 47 height 11
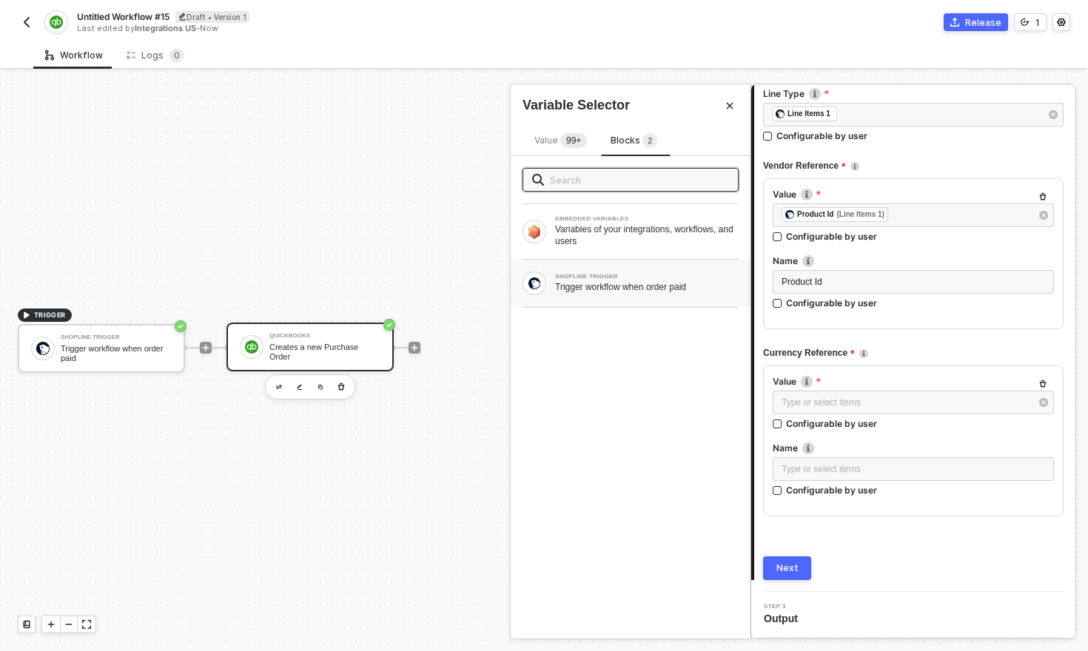
click at [604, 283] on div "Trigger workflow when order paid" at bounding box center [647, 287] width 184 height 12
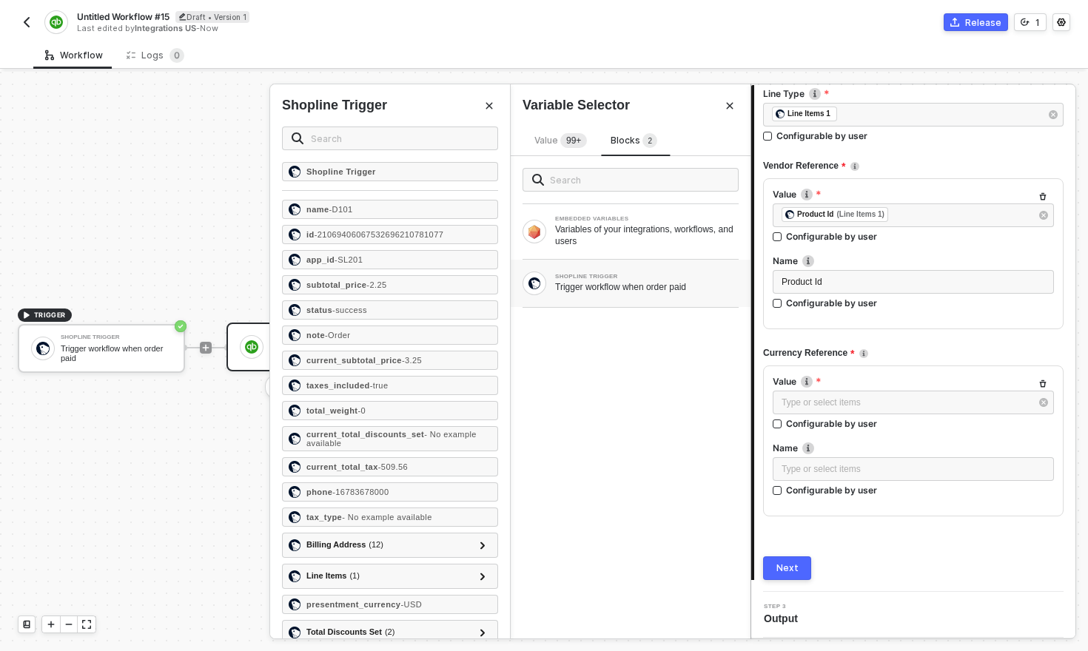
click at [604, 283] on div "Trigger workflow when order paid" at bounding box center [647, 287] width 184 height 12
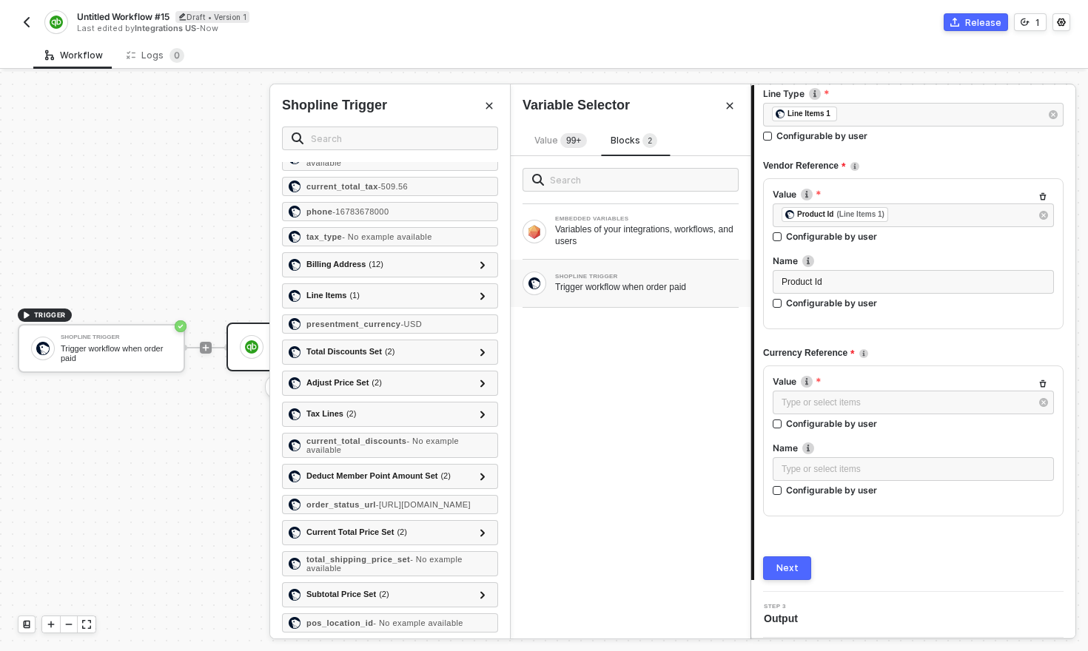
scroll to position [283, 0]
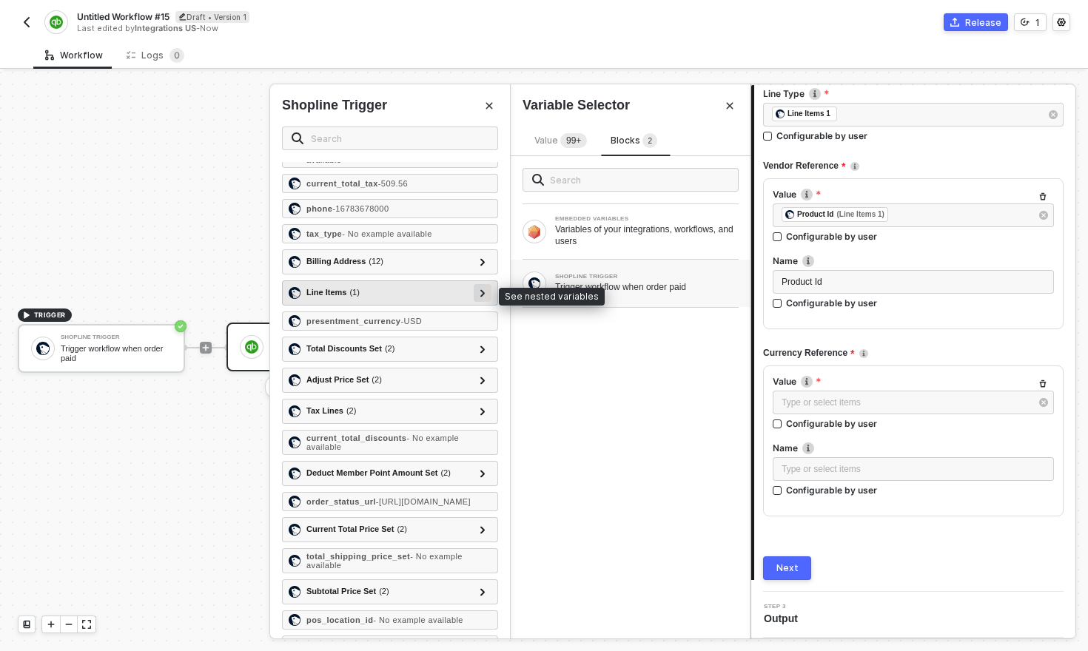
click at [479, 291] on div at bounding box center [482, 292] width 7 height 16
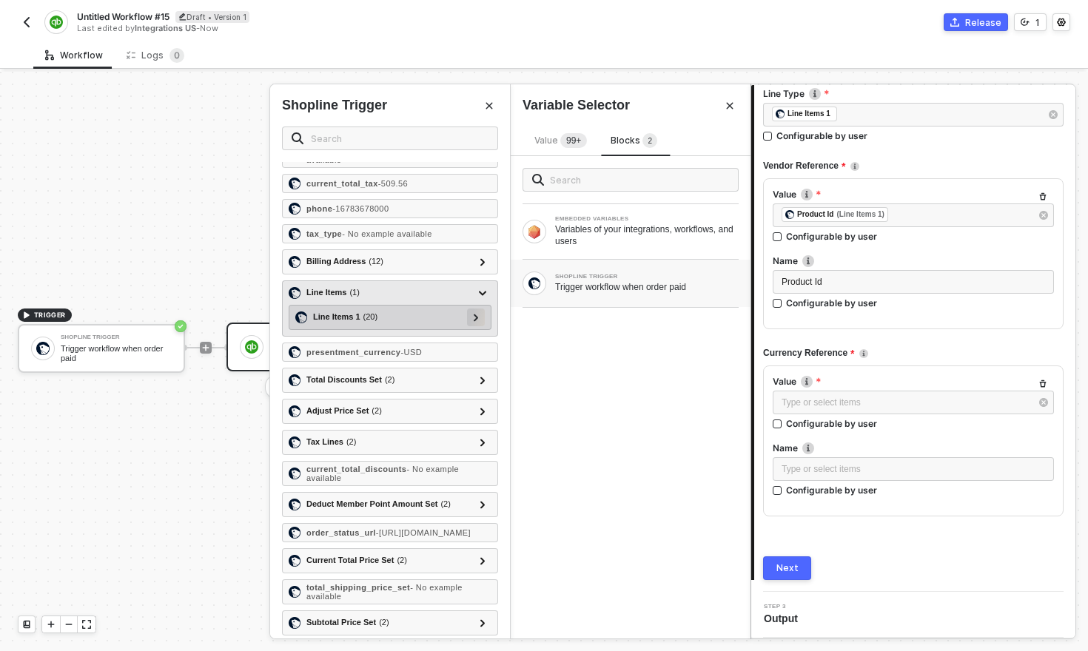
click at [479, 321] on div at bounding box center [475, 317] width 7 height 16
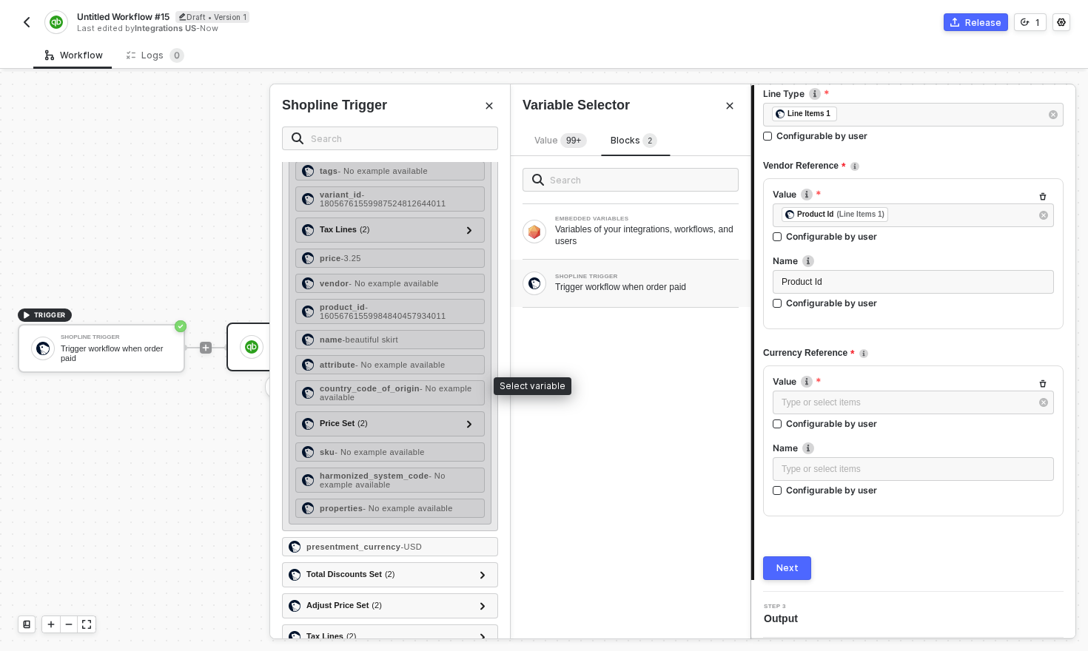
scroll to position [611, 0]
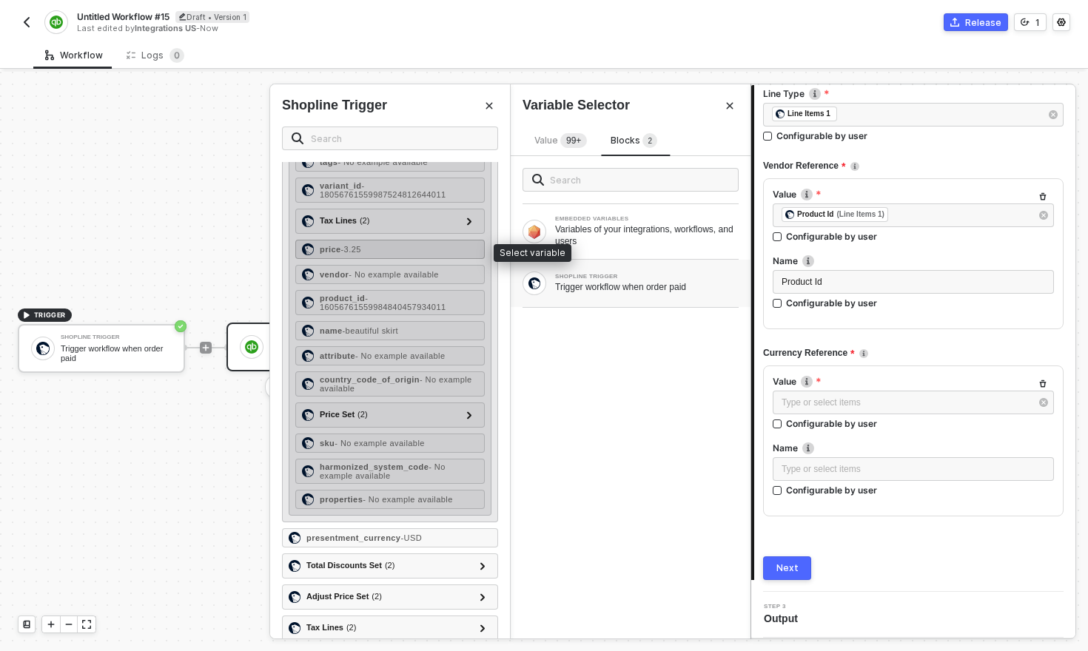
click at [334, 256] on div "price - 3.25" at bounding box center [389, 249] width 189 height 19
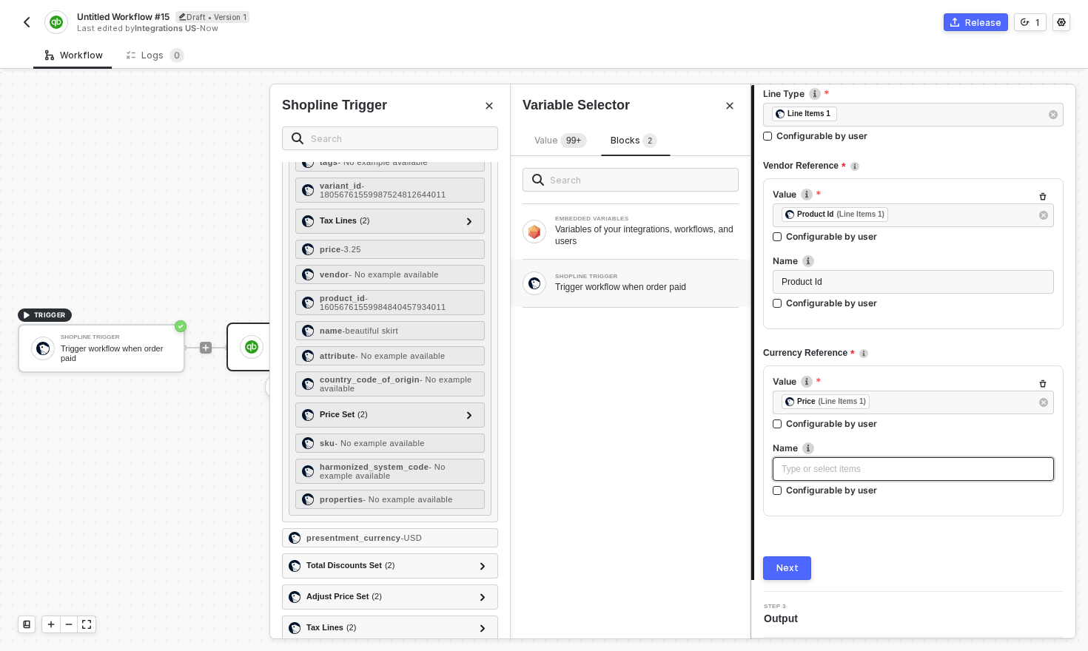
click at [868, 474] on div "Type or select items ﻿" at bounding box center [912, 469] width 263 height 14
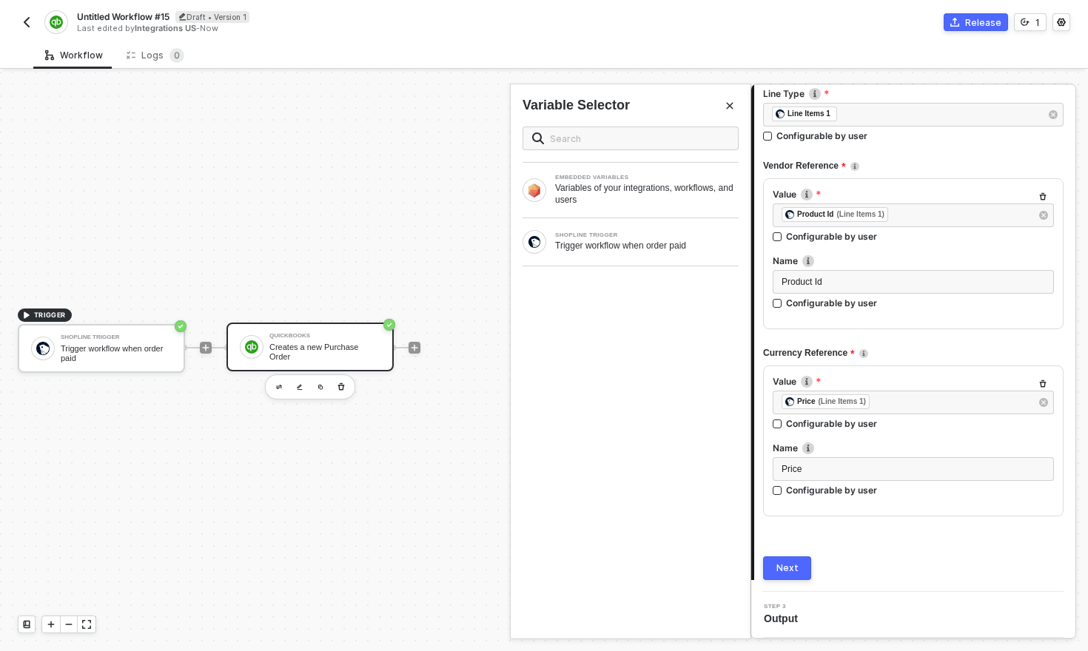
click at [790, 567] on div "Next" at bounding box center [787, 568] width 22 height 12
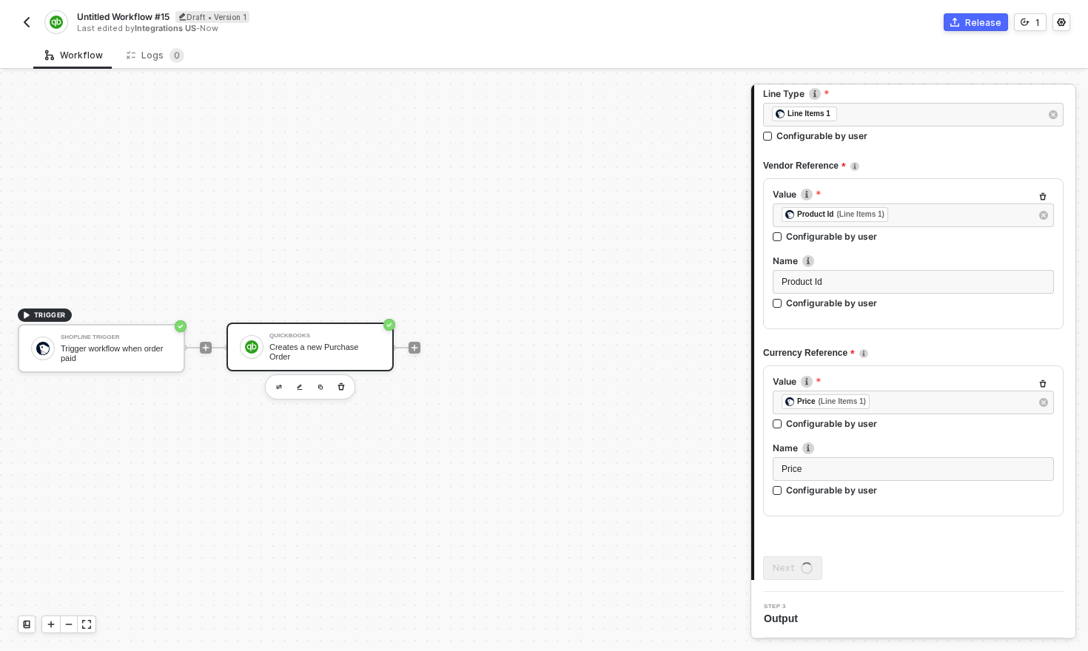
scroll to position [0, 0]
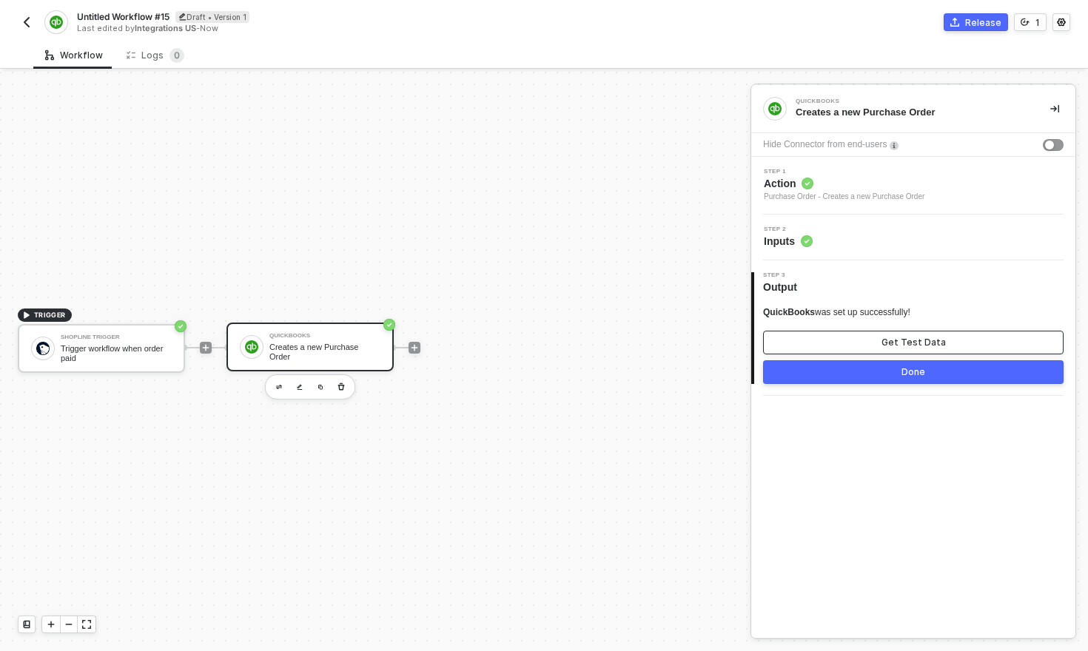
click at [902, 342] on div "Get Test Data" at bounding box center [913, 343] width 64 height 12
click at [902, 342] on div "Show Sample Output Data" at bounding box center [913, 343] width 118 height 12
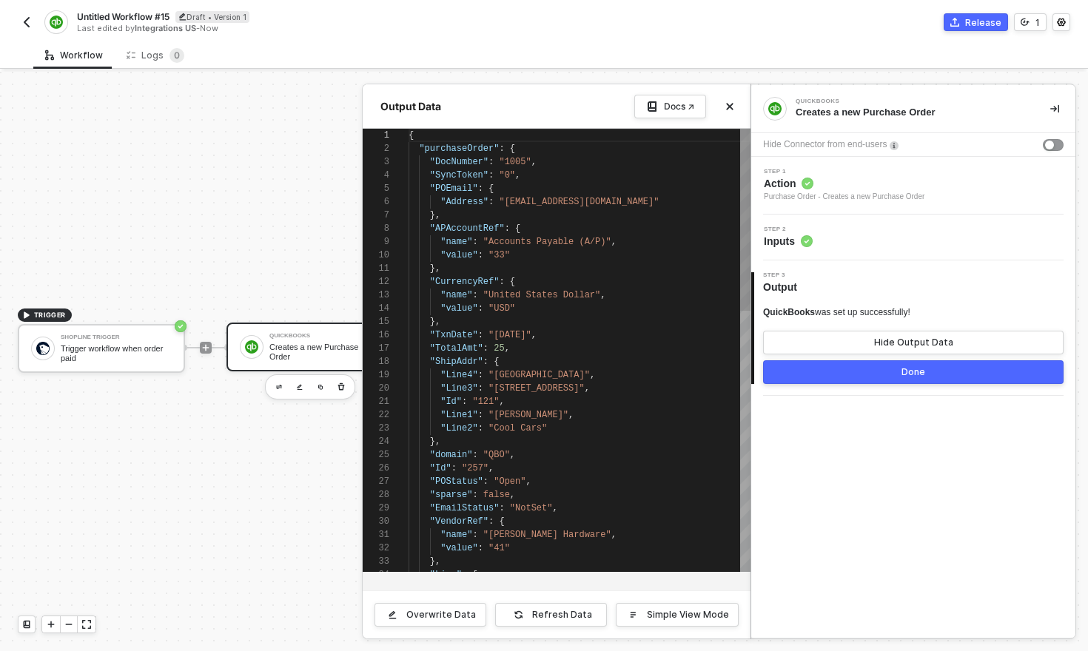
scroll to position [133, 0]
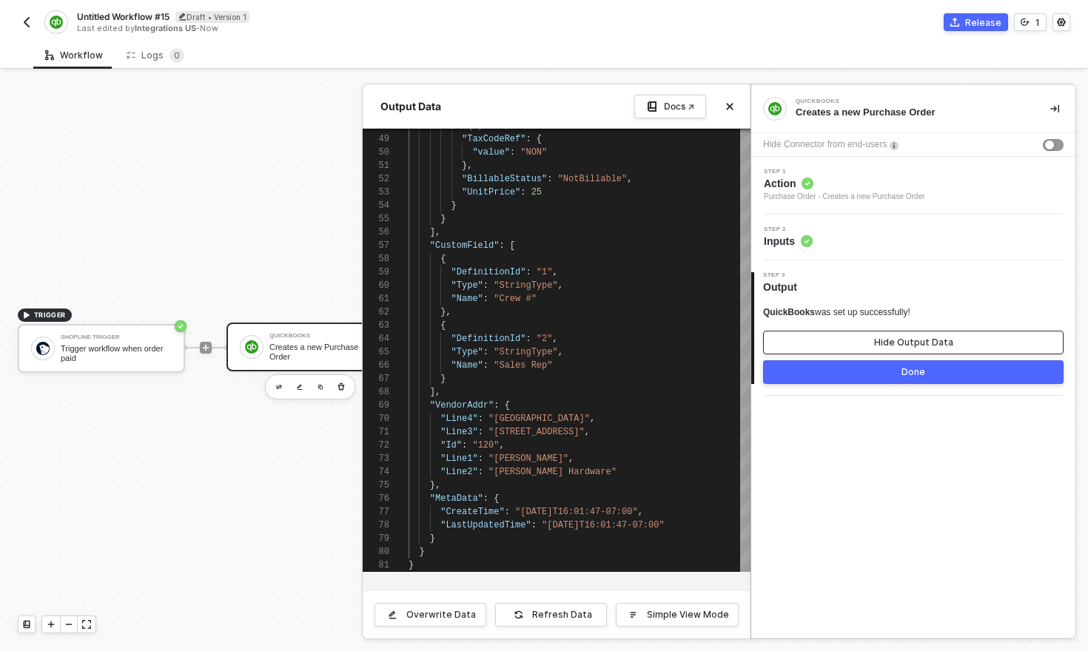
click at [913, 349] on button "Hide Output Data" at bounding box center [913, 343] width 300 height 24
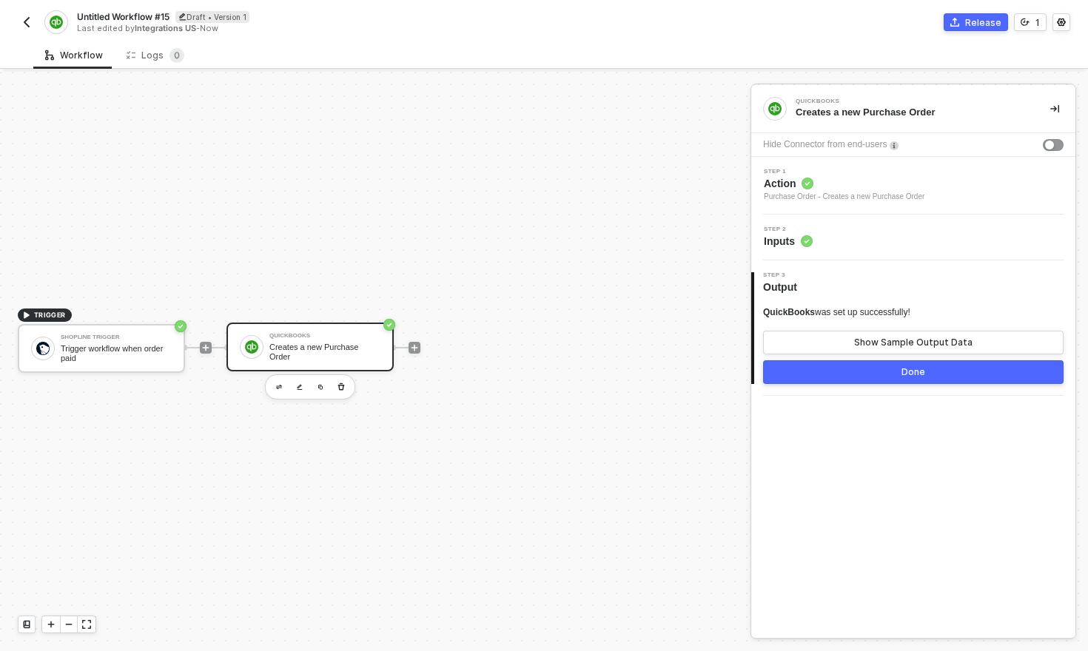
click at [918, 374] on div "Done" at bounding box center [913, 372] width 24 height 12
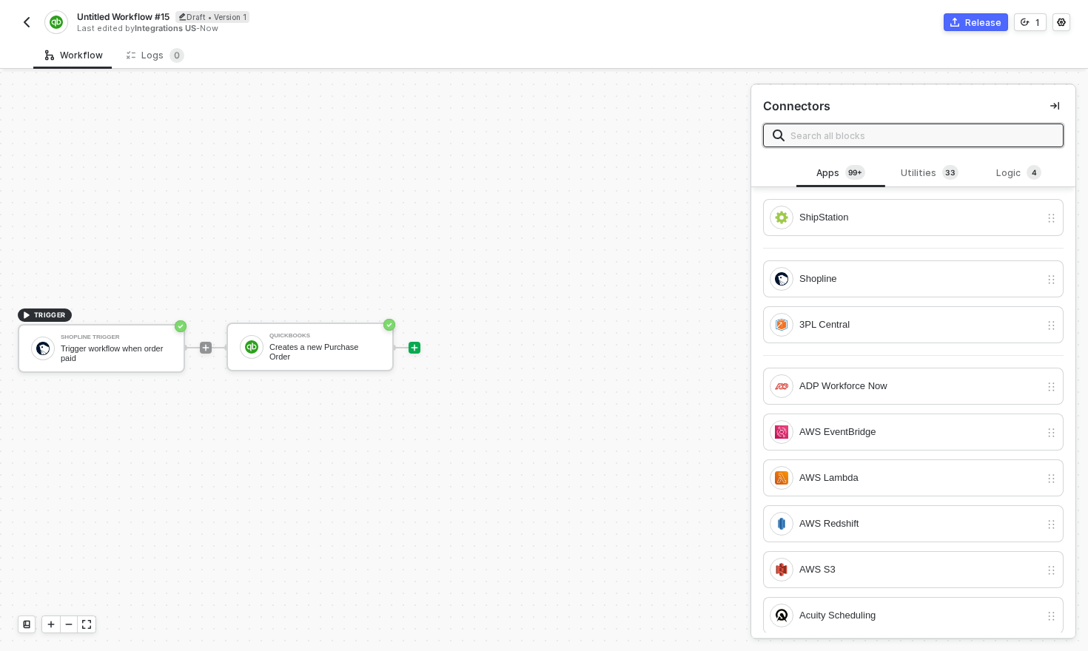
click at [855, 139] on input "text" at bounding box center [921, 135] width 263 height 16
click at [852, 219] on div "ShipStation" at bounding box center [919, 217] width 240 height 16
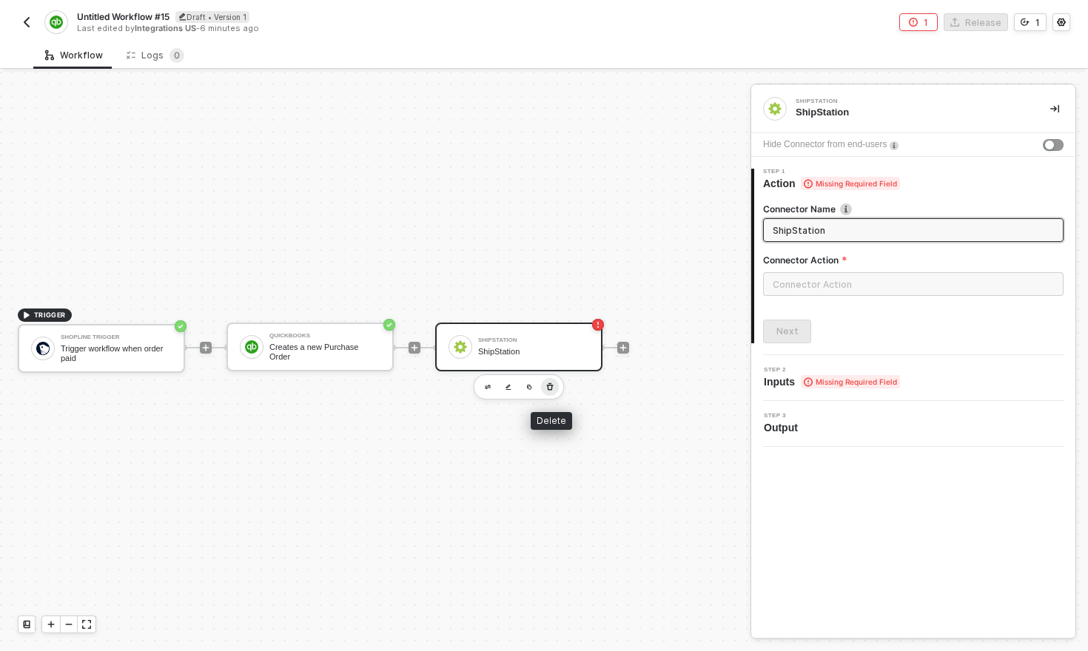
click at [545, 387] on icon "button" at bounding box center [549, 387] width 9 height 12
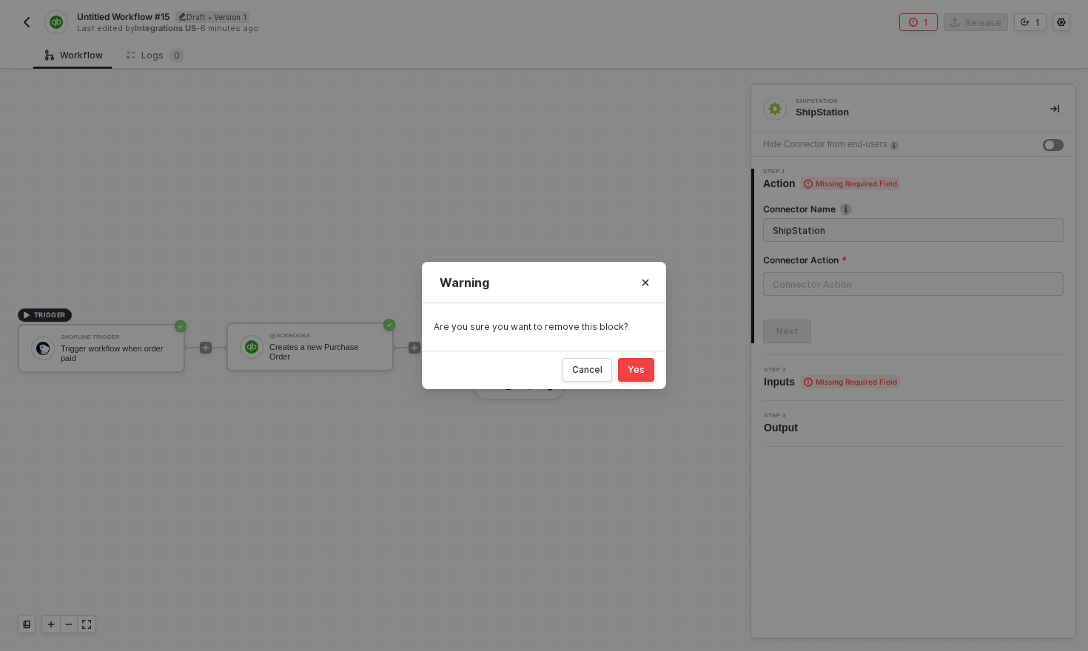
click at [643, 360] on button "Yes" at bounding box center [636, 370] width 36 height 24
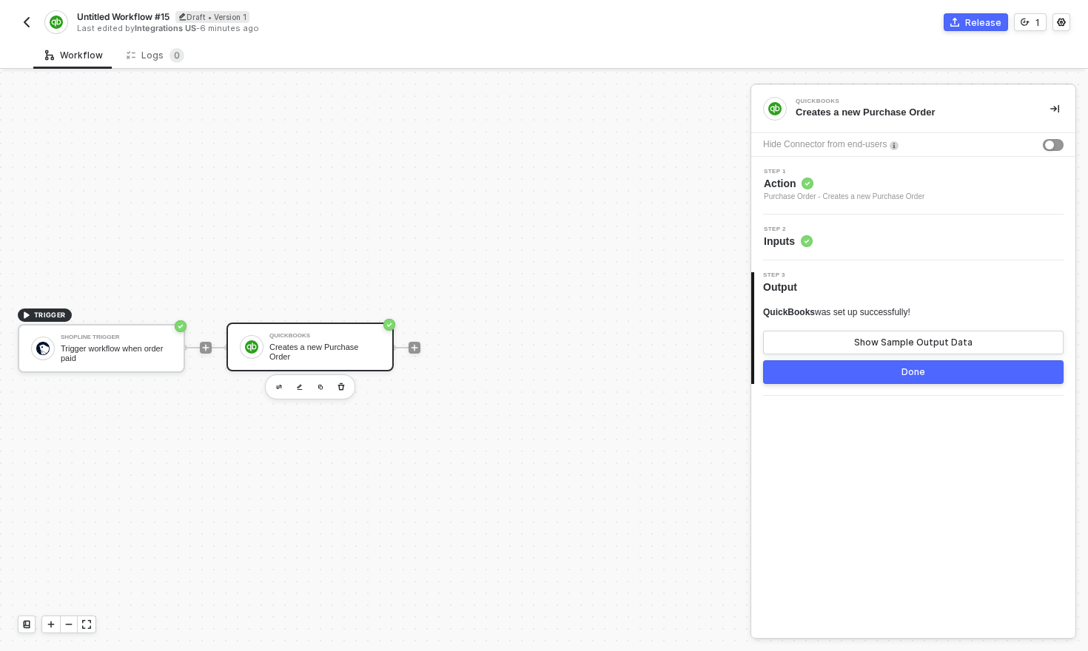
click at [630, 168] on div "TRIGGER Shopline Trigger Trigger workflow when order paid QuickBooks Creates a …" at bounding box center [371, 347] width 743 height 607
click at [935, 377] on button "Done" at bounding box center [913, 372] width 300 height 24
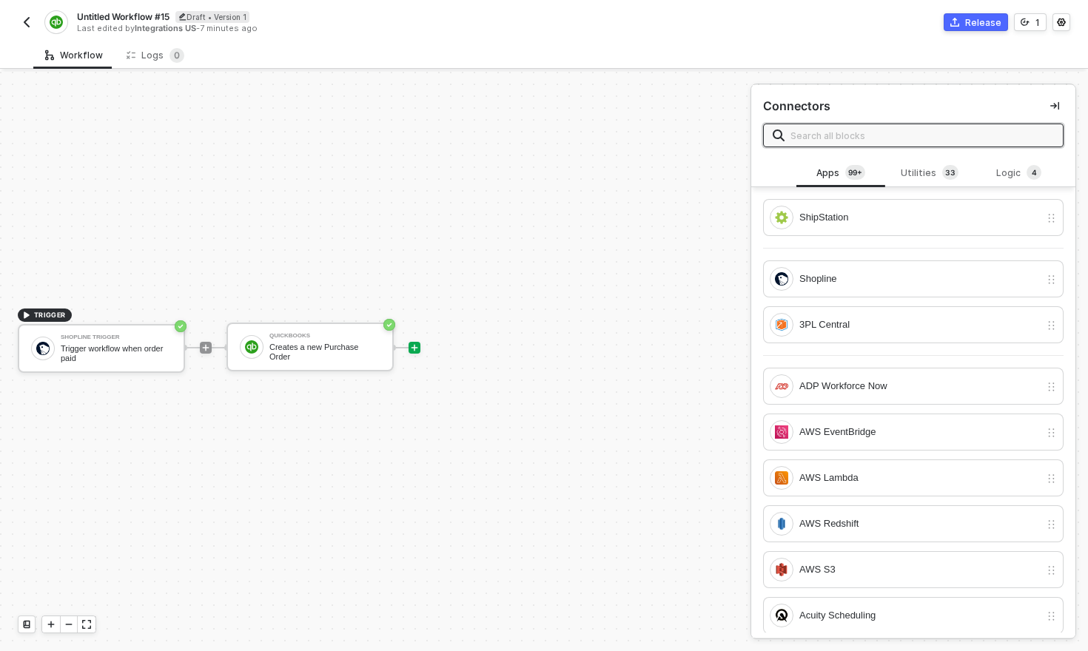
click at [25, 24] on img "button" at bounding box center [27, 22] width 12 height 12
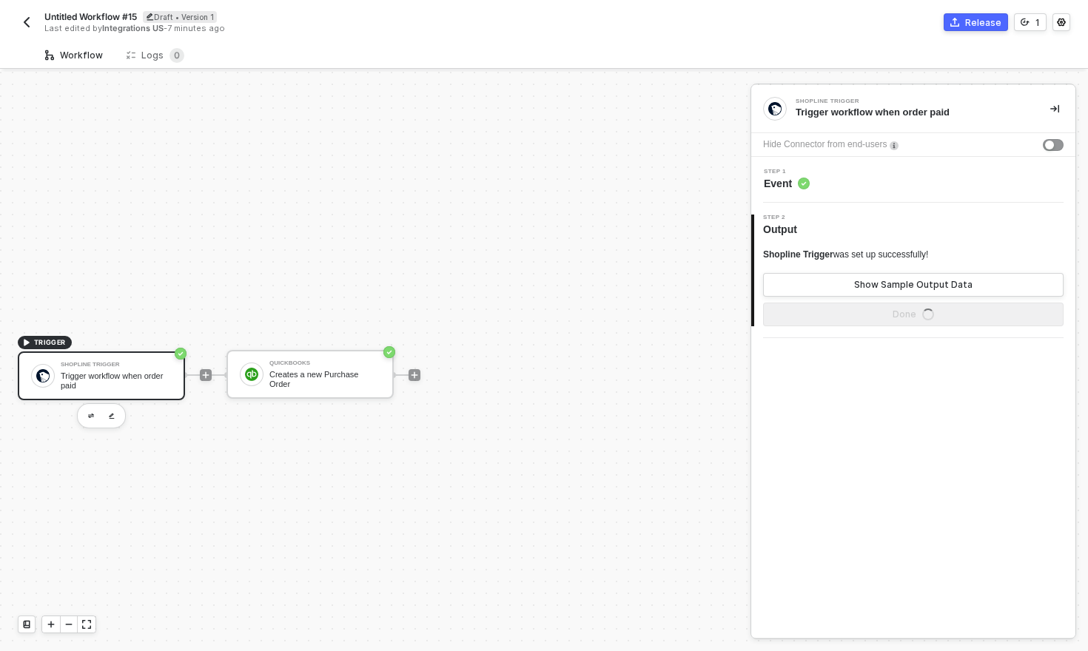
scroll to position [27, 0]
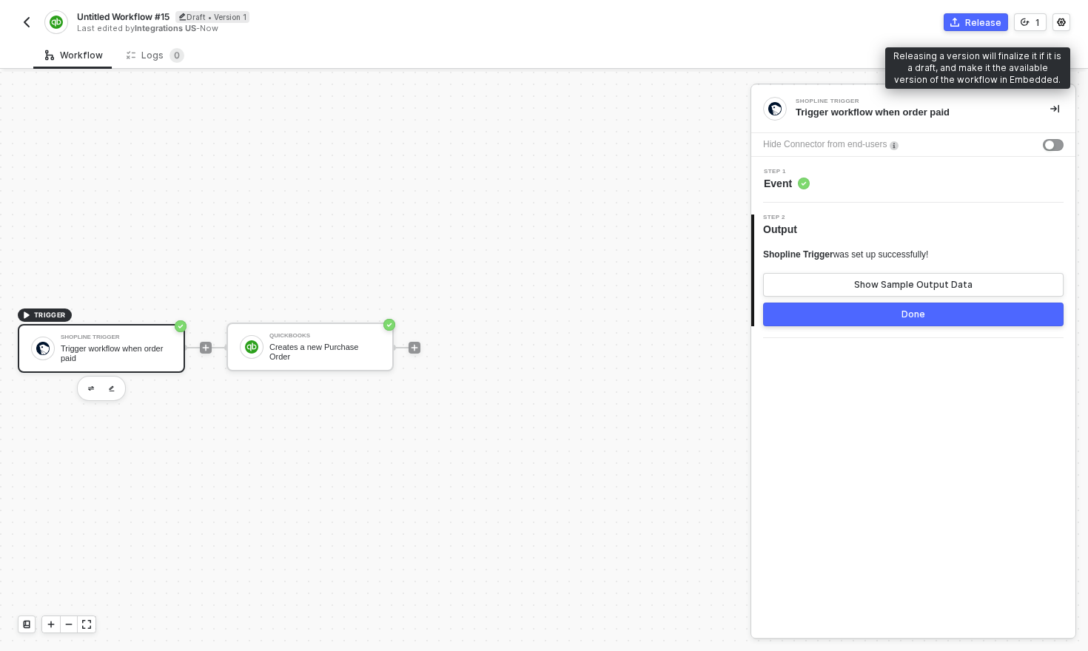
click at [978, 25] on div "Release" at bounding box center [983, 22] width 36 height 13
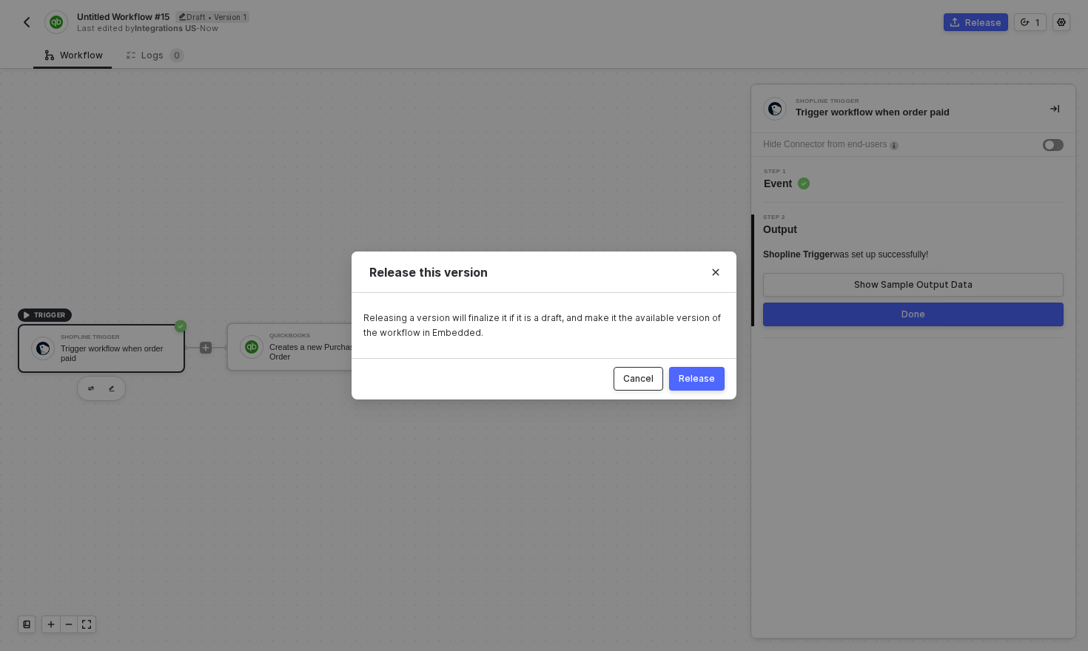
click at [651, 381] on div "Cancel" at bounding box center [638, 379] width 30 height 12
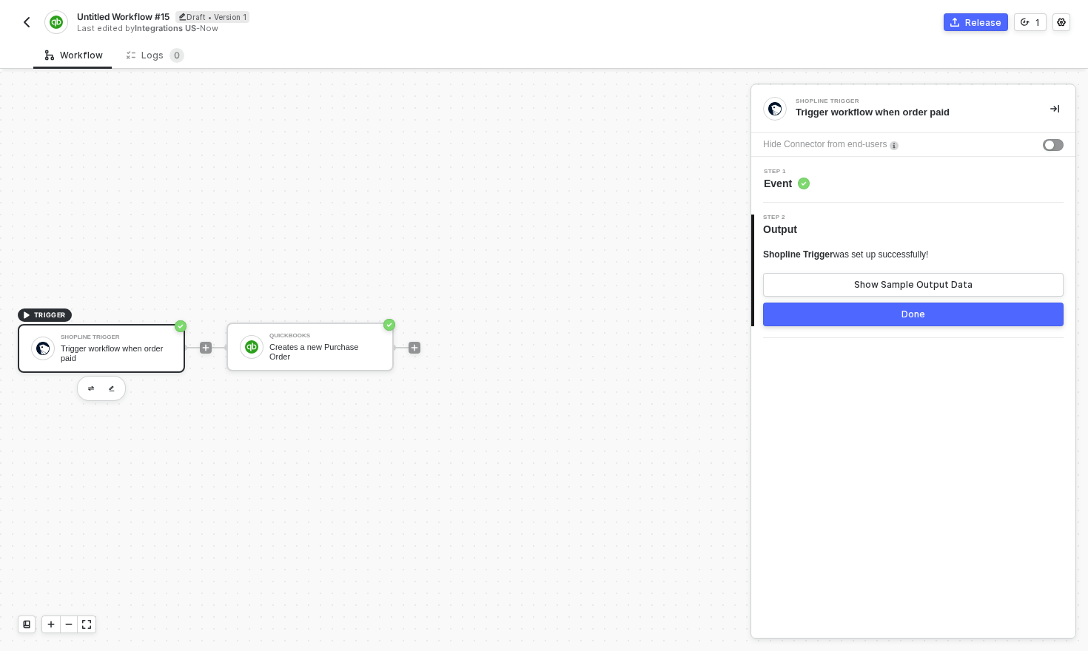
click at [26, 21] on img "button" at bounding box center [27, 22] width 12 height 12
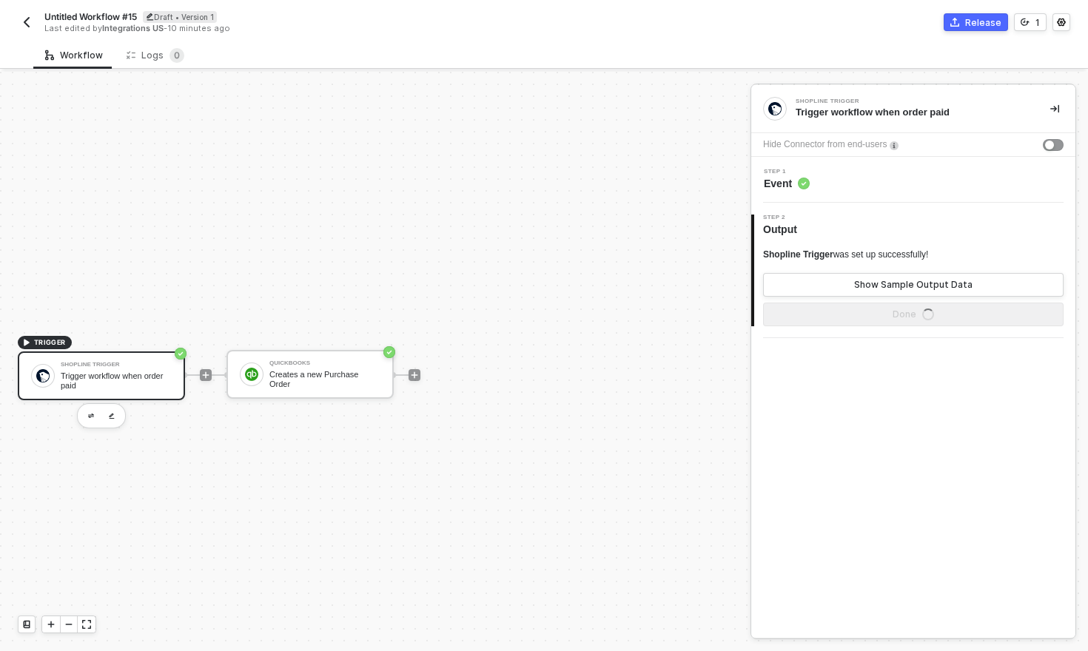
scroll to position [27, 0]
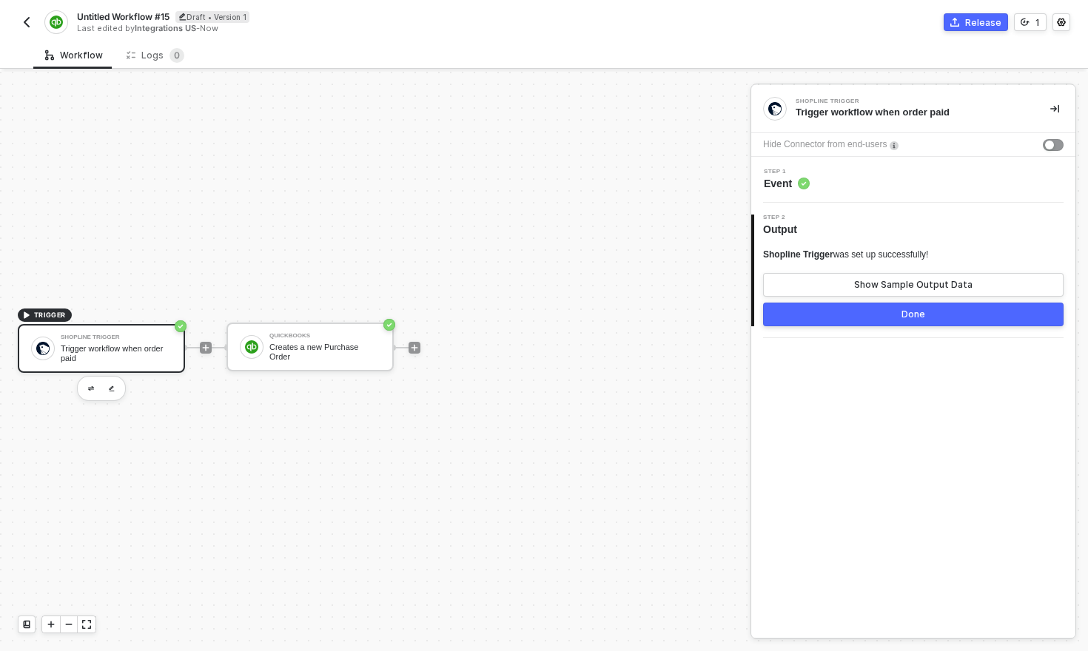
click at [27, 25] on img "button" at bounding box center [27, 22] width 12 height 12
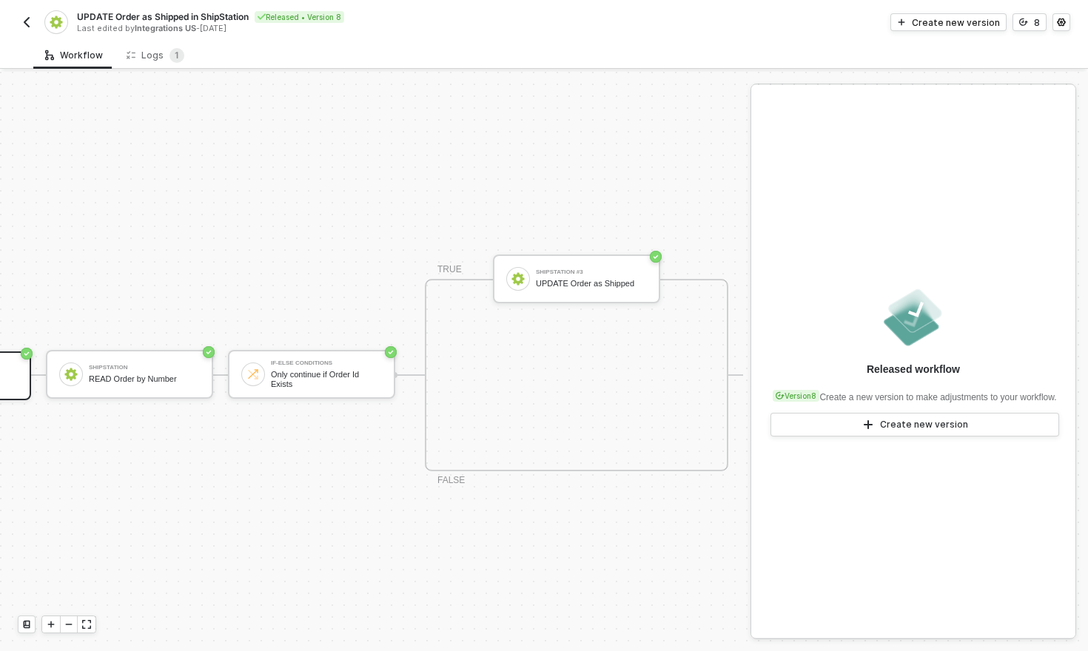
scroll to position [27, 0]
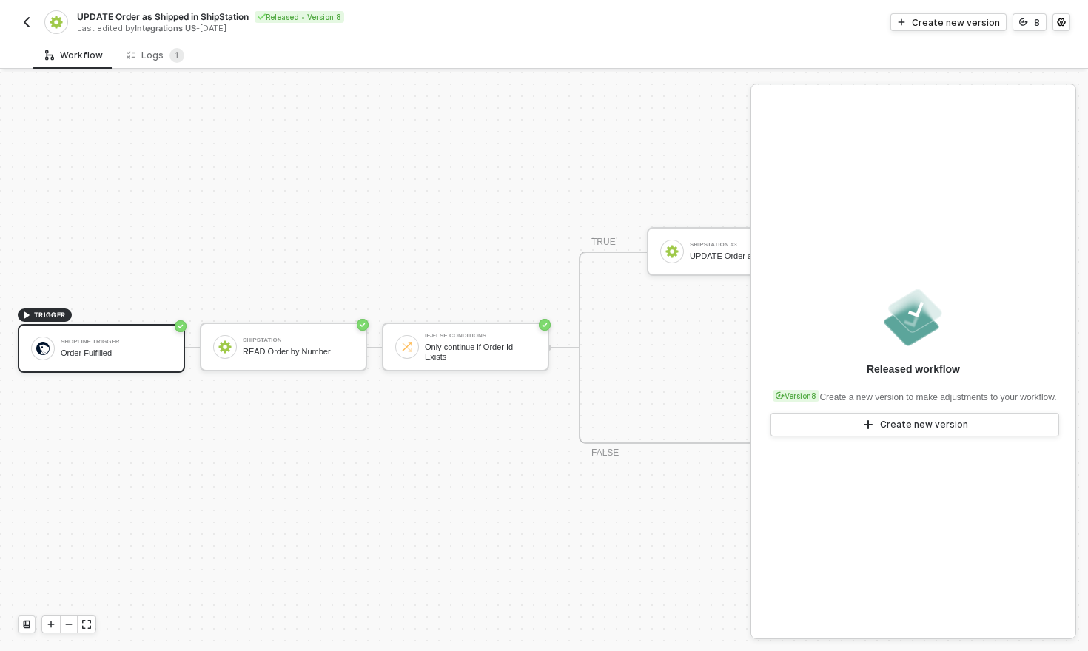
click at [29, 30] on button "button" at bounding box center [27, 22] width 18 height 18
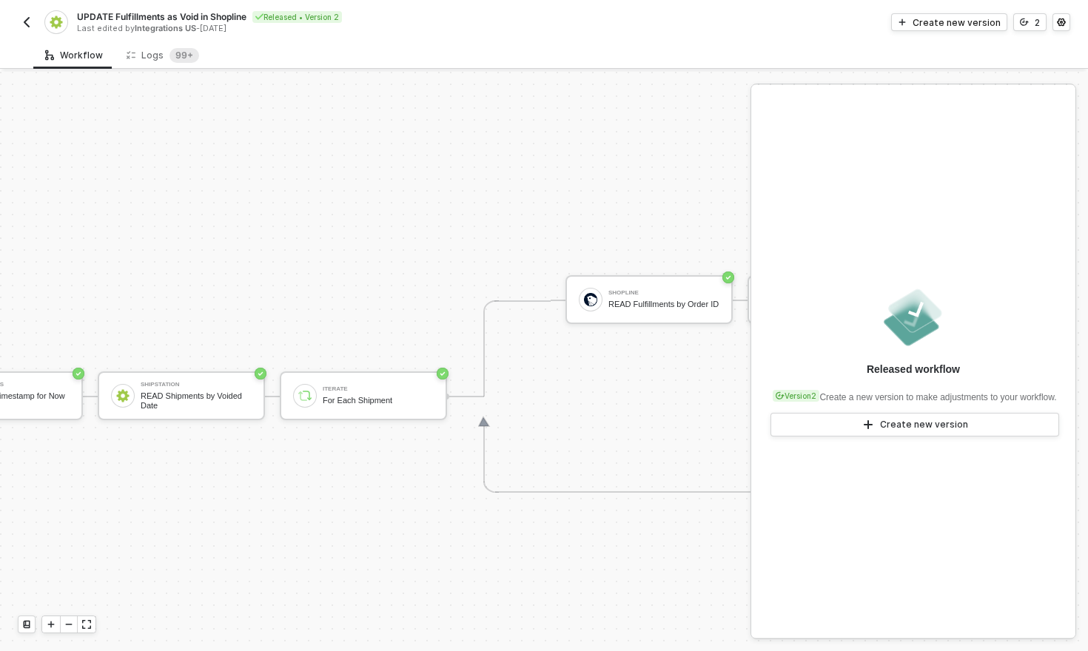
scroll to position [371, 0]
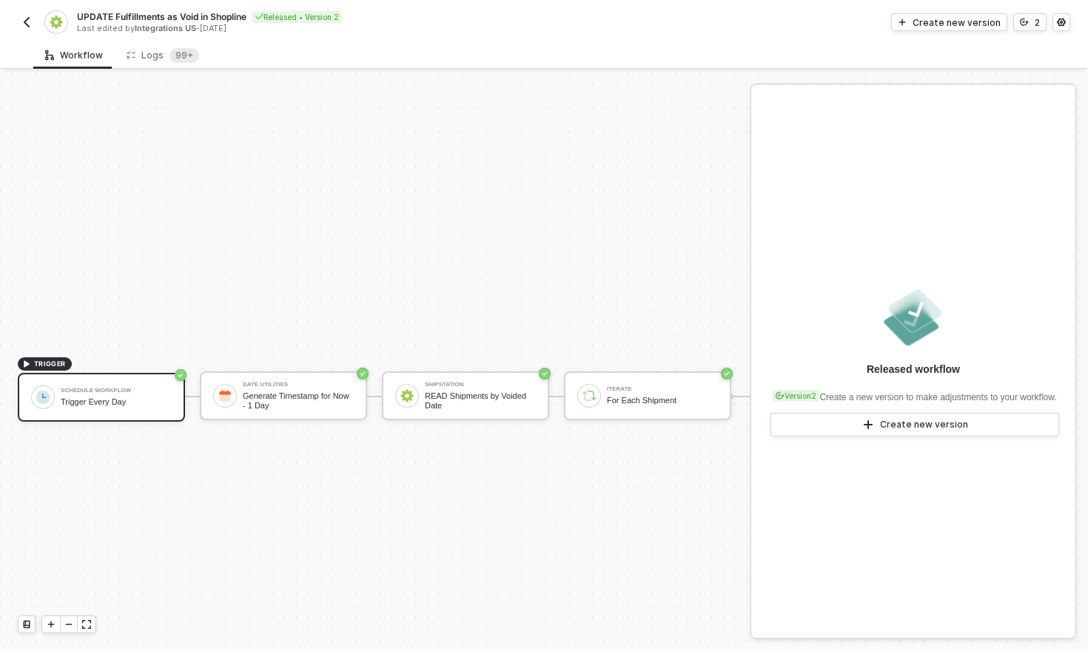
click at [28, 24] on img "button" at bounding box center [27, 22] width 12 height 12
